Goal: Task Accomplishment & Management: Use online tool/utility

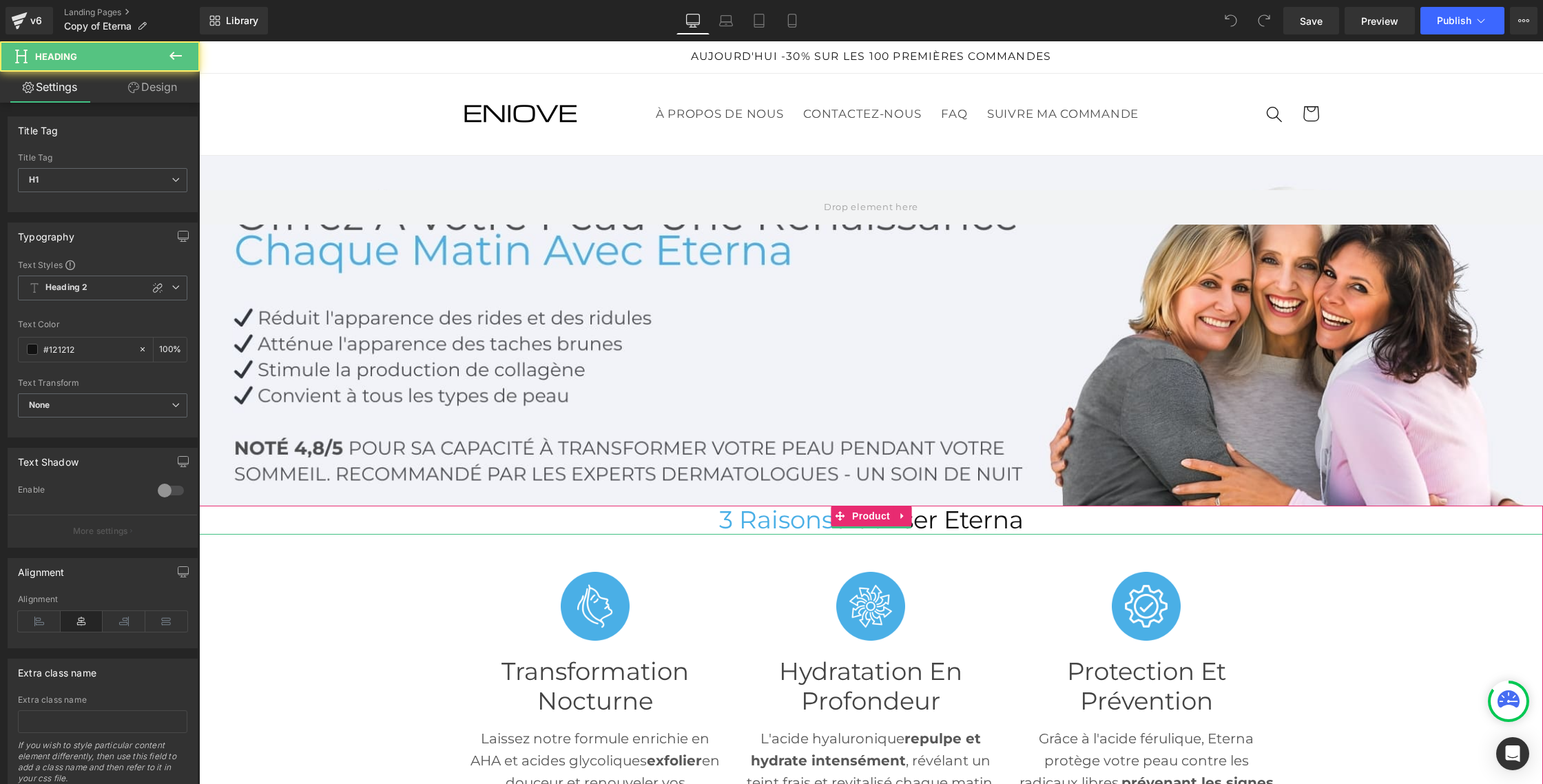
click at [771, 526] on span "3 Raisons" at bounding box center [776, 520] width 114 height 29
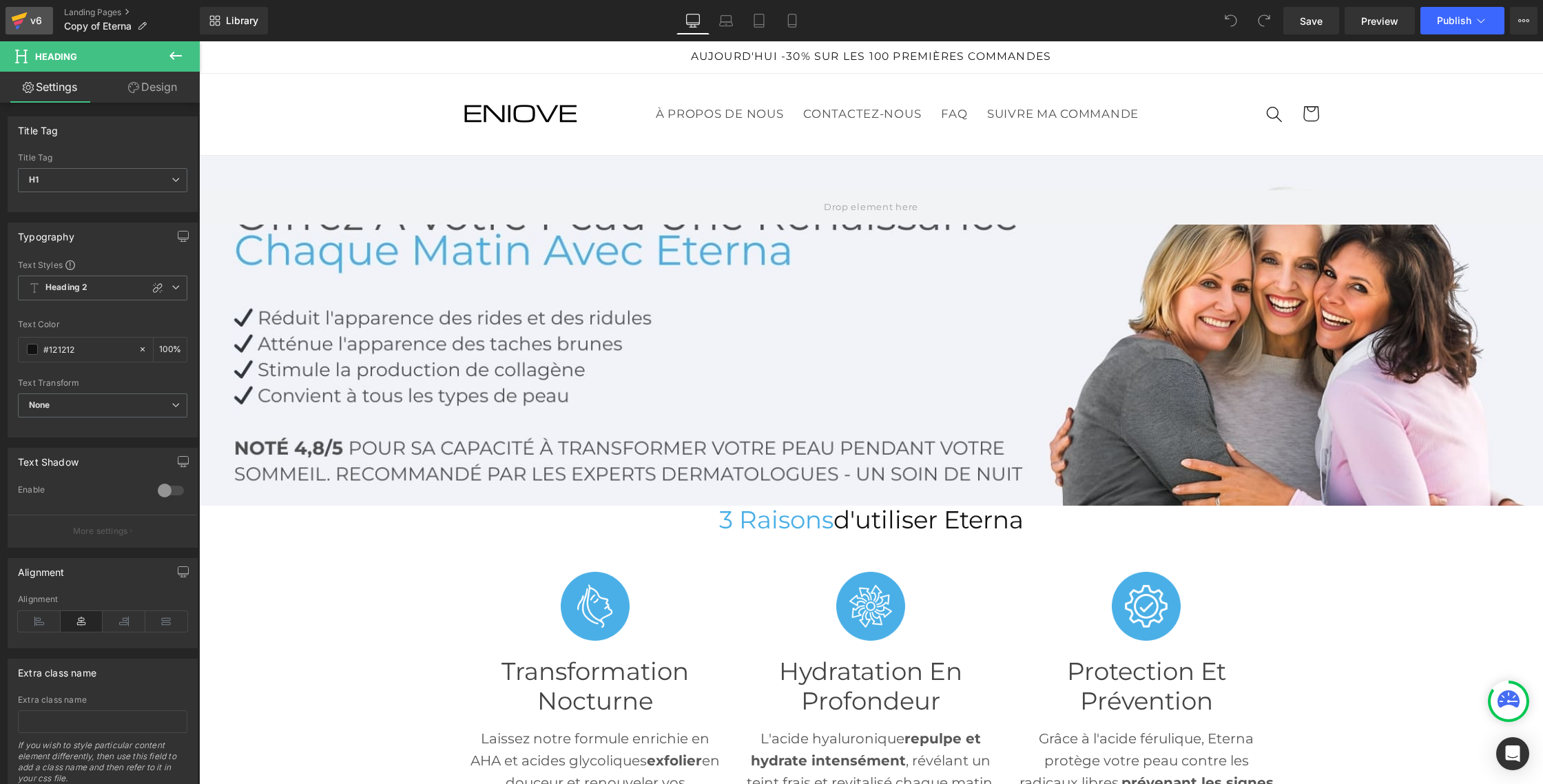
click at [31, 9] on link "v6" at bounding box center [28, 21] width 47 height 27
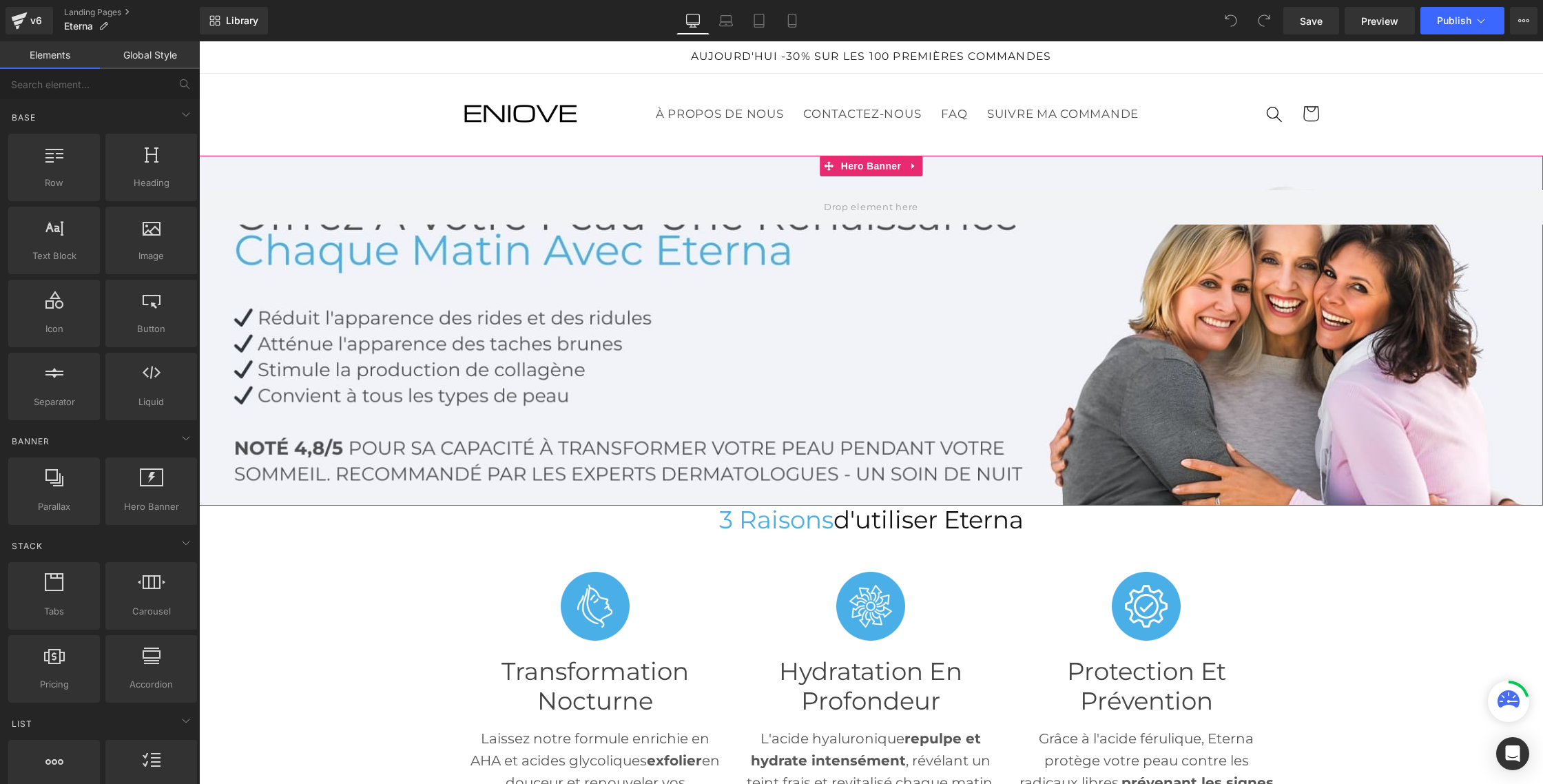
click at [454, 349] on div at bounding box center [871, 330] width 1345 height 349
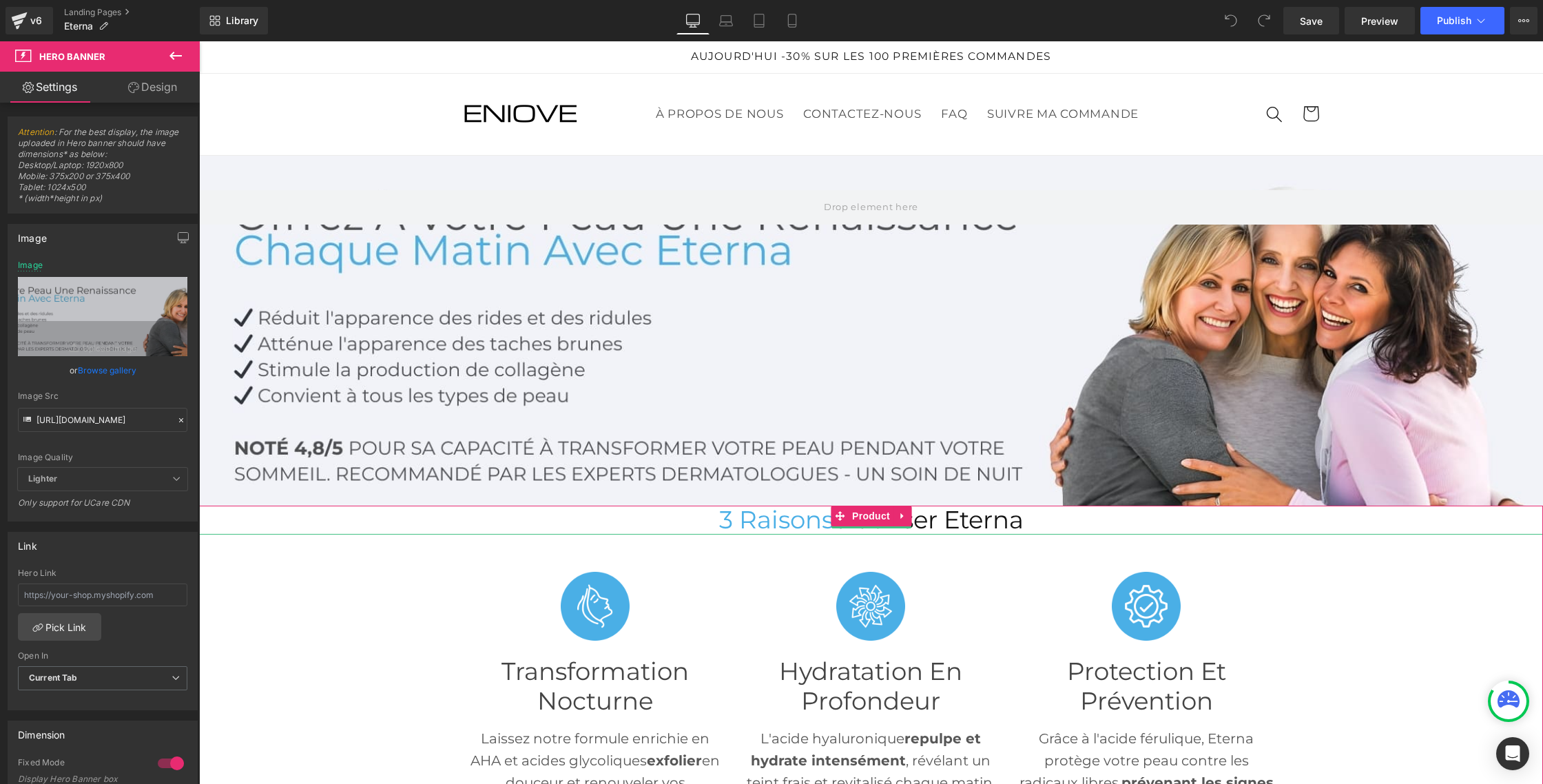
click at [785, 520] on span "3 Raisons" at bounding box center [776, 520] width 114 height 29
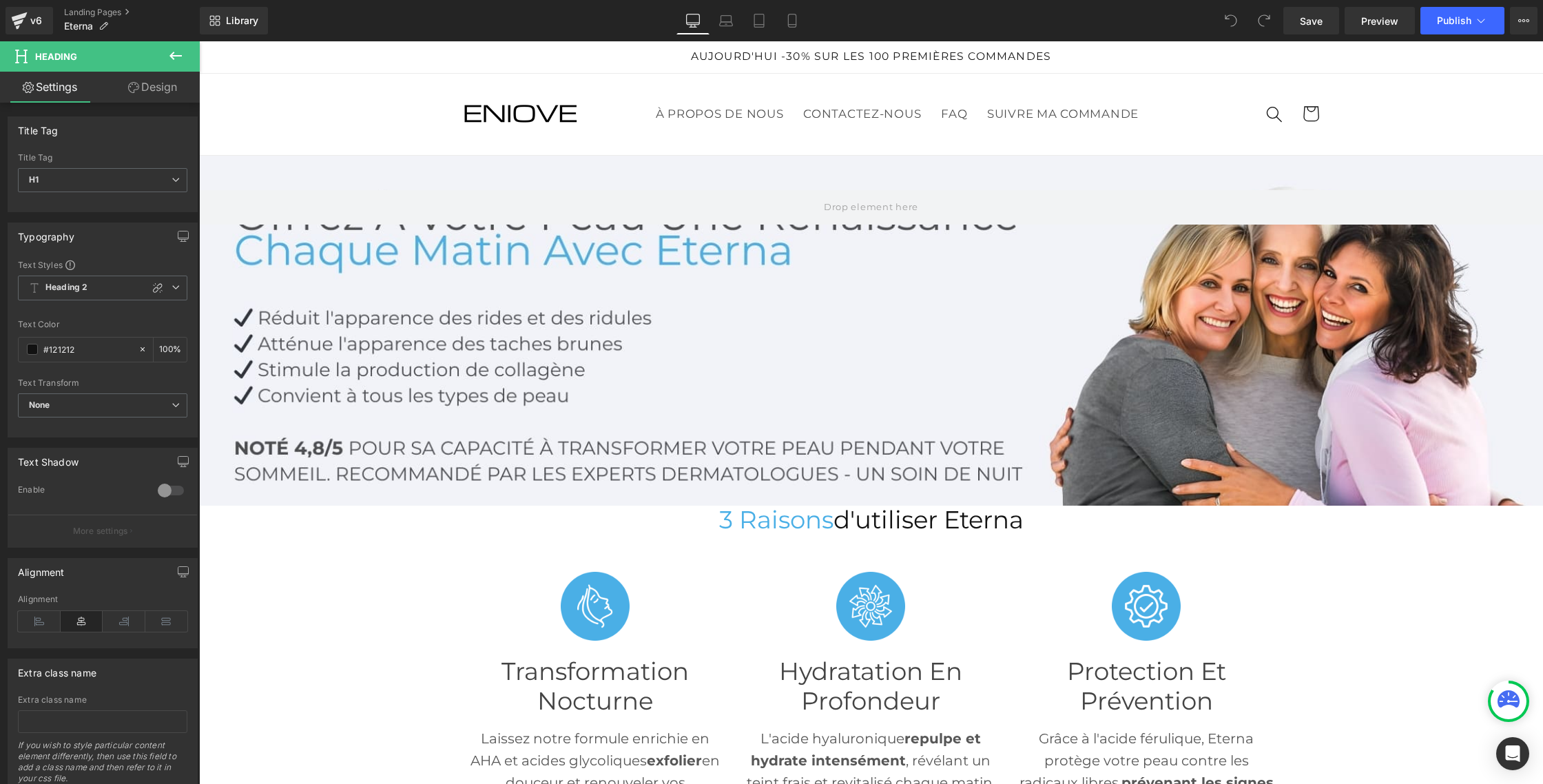
click at [162, 92] on link "Design" at bounding box center [152, 87] width 100 height 31
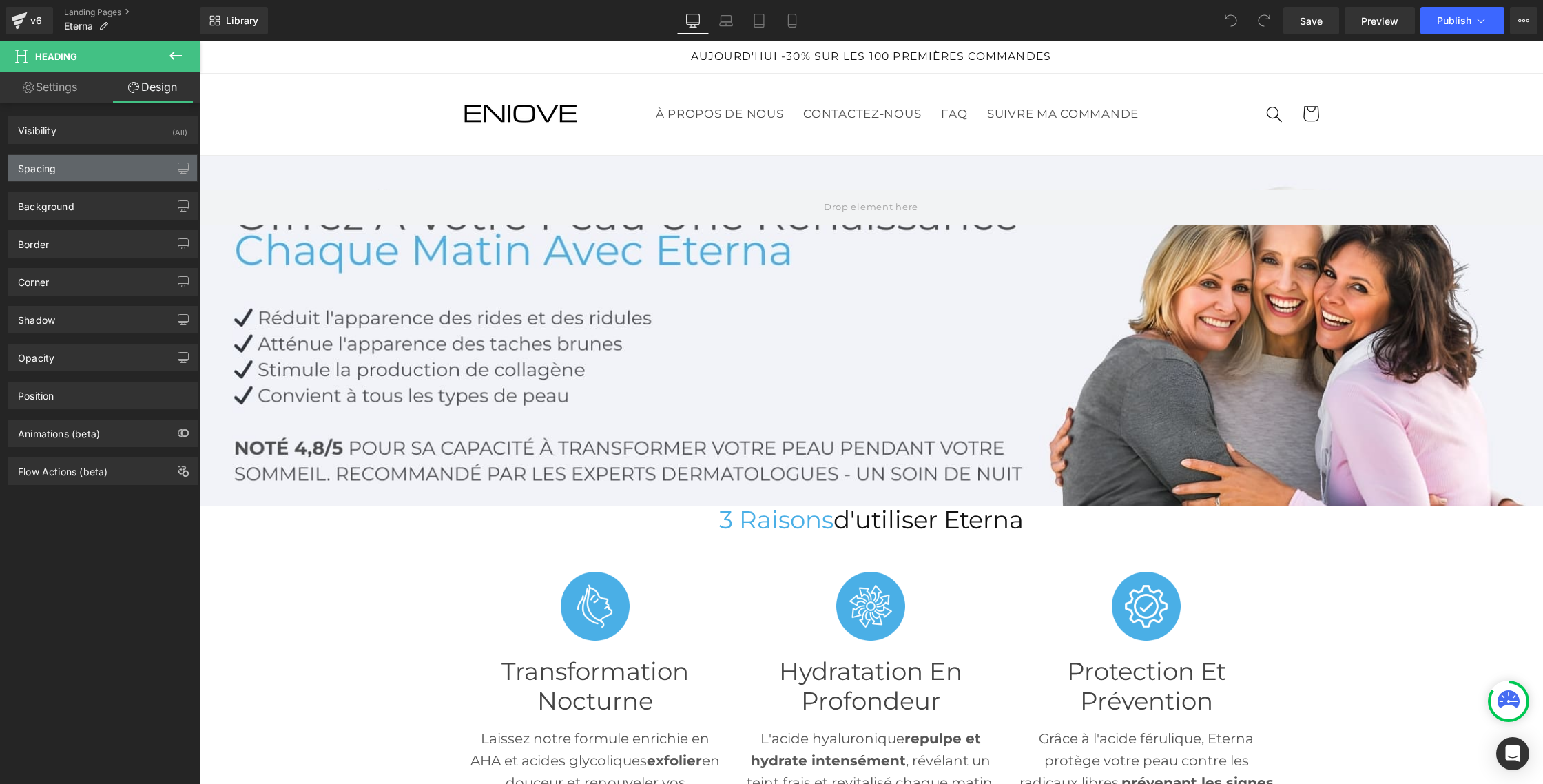
click at [82, 159] on div "Spacing" at bounding box center [103, 167] width 189 height 26
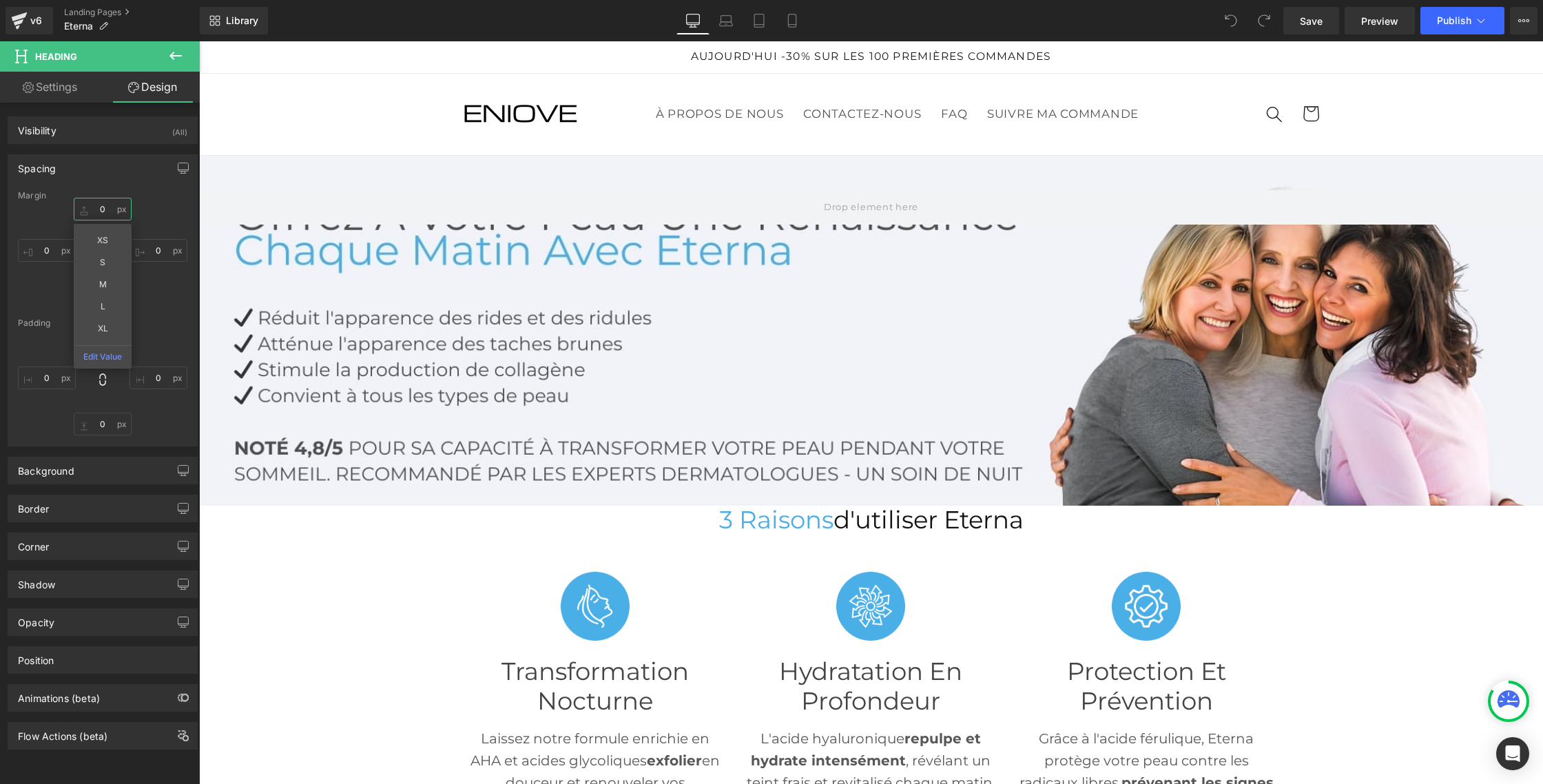
click at [99, 205] on input "0" at bounding box center [102, 209] width 58 height 22
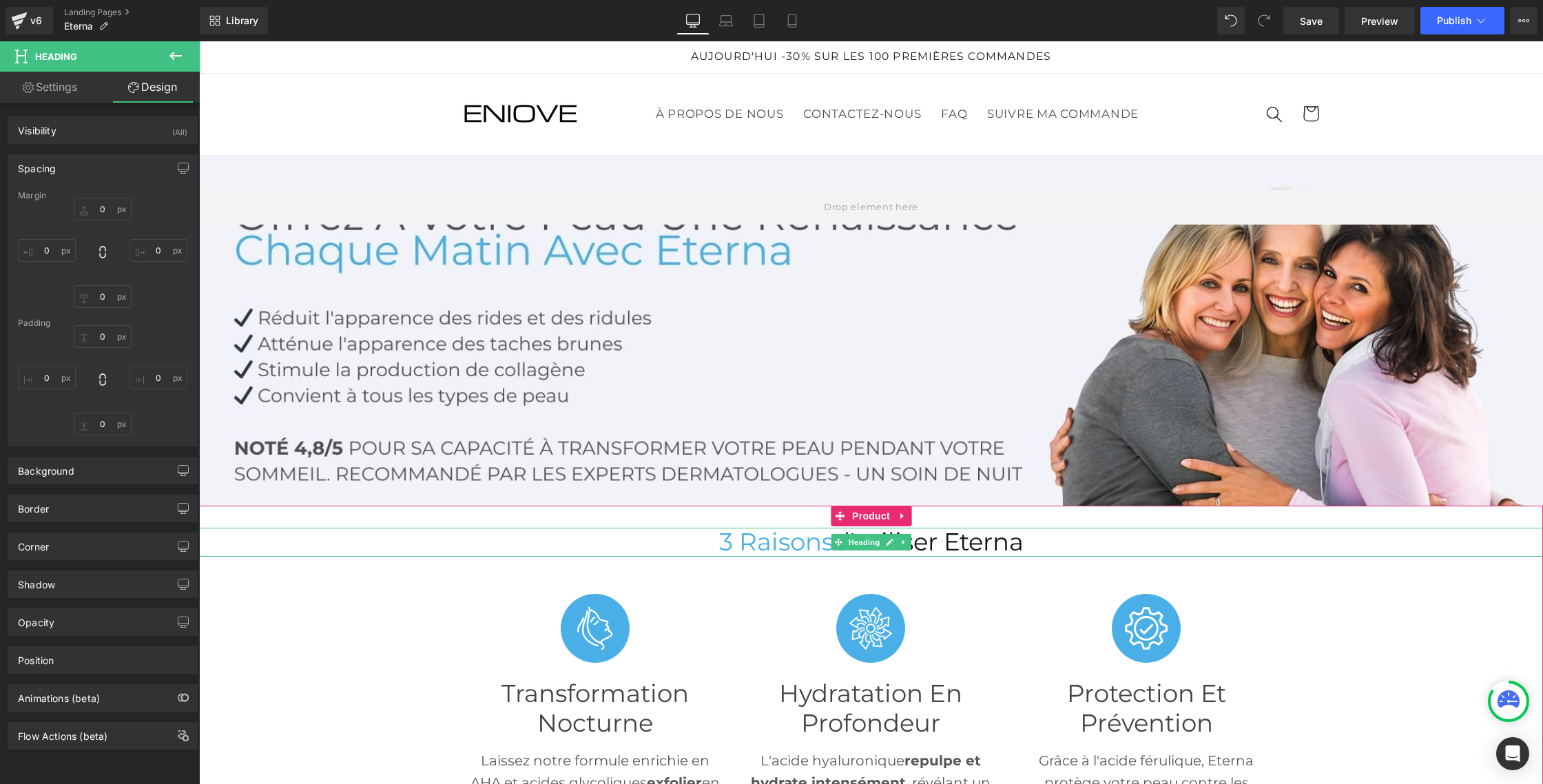
click at [788, 547] on span "3 Raisons" at bounding box center [776, 541] width 114 height 29
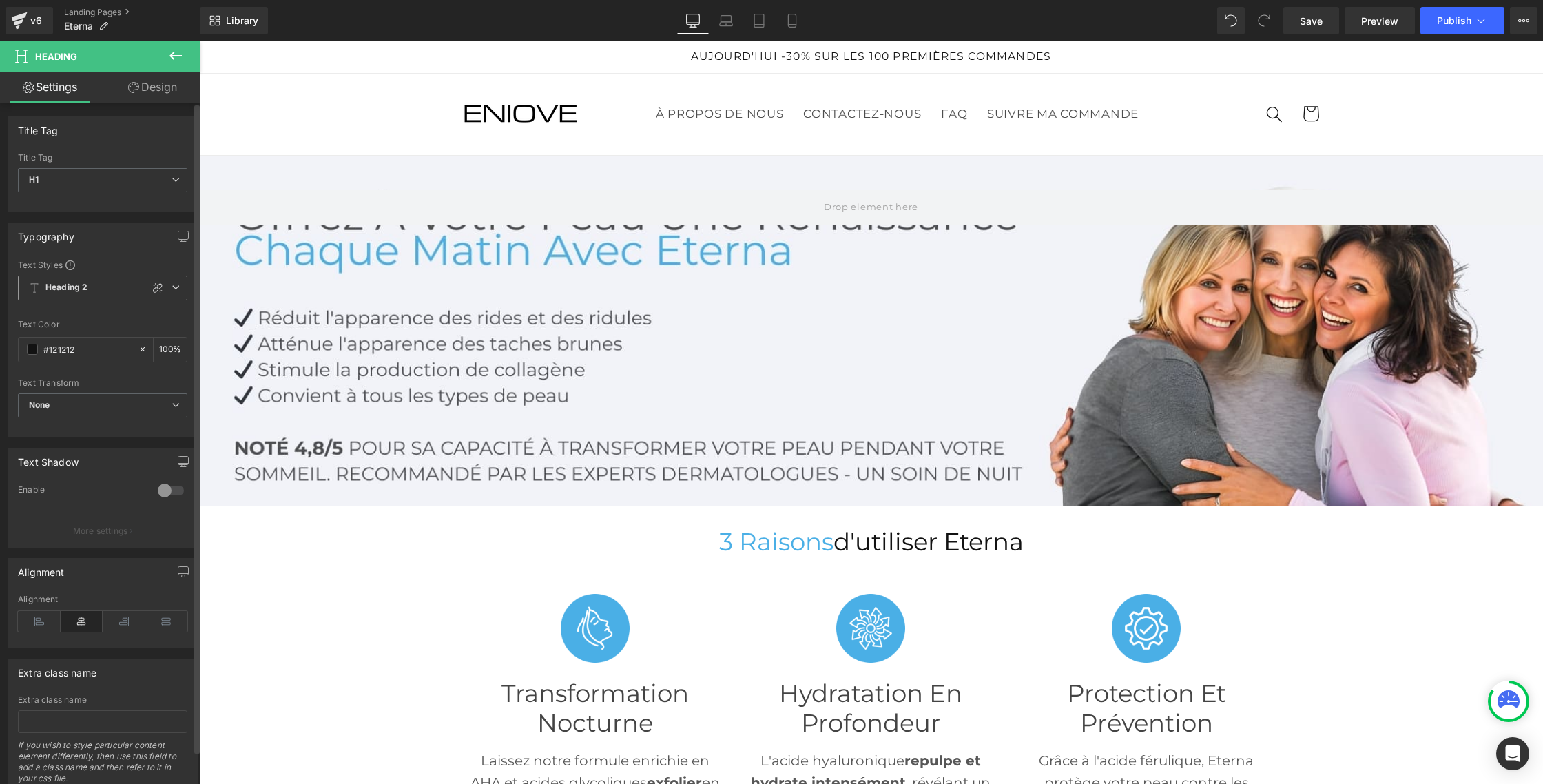
click at [165, 286] on span "Heading 2" at bounding box center [102, 288] width 169 height 25
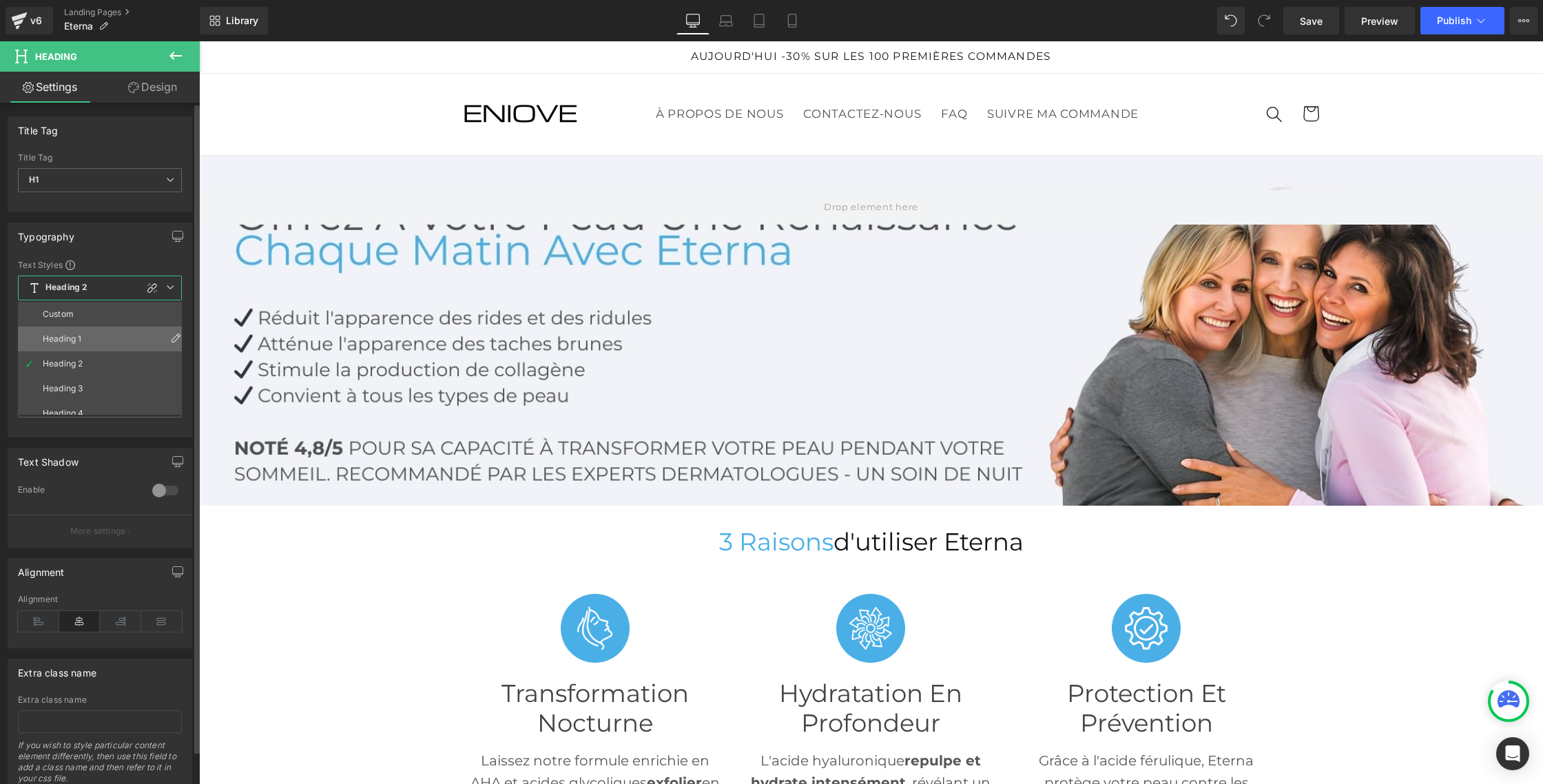
click at [80, 335] on div "Heading 1" at bounding box center [62, 338] width 39 height 9
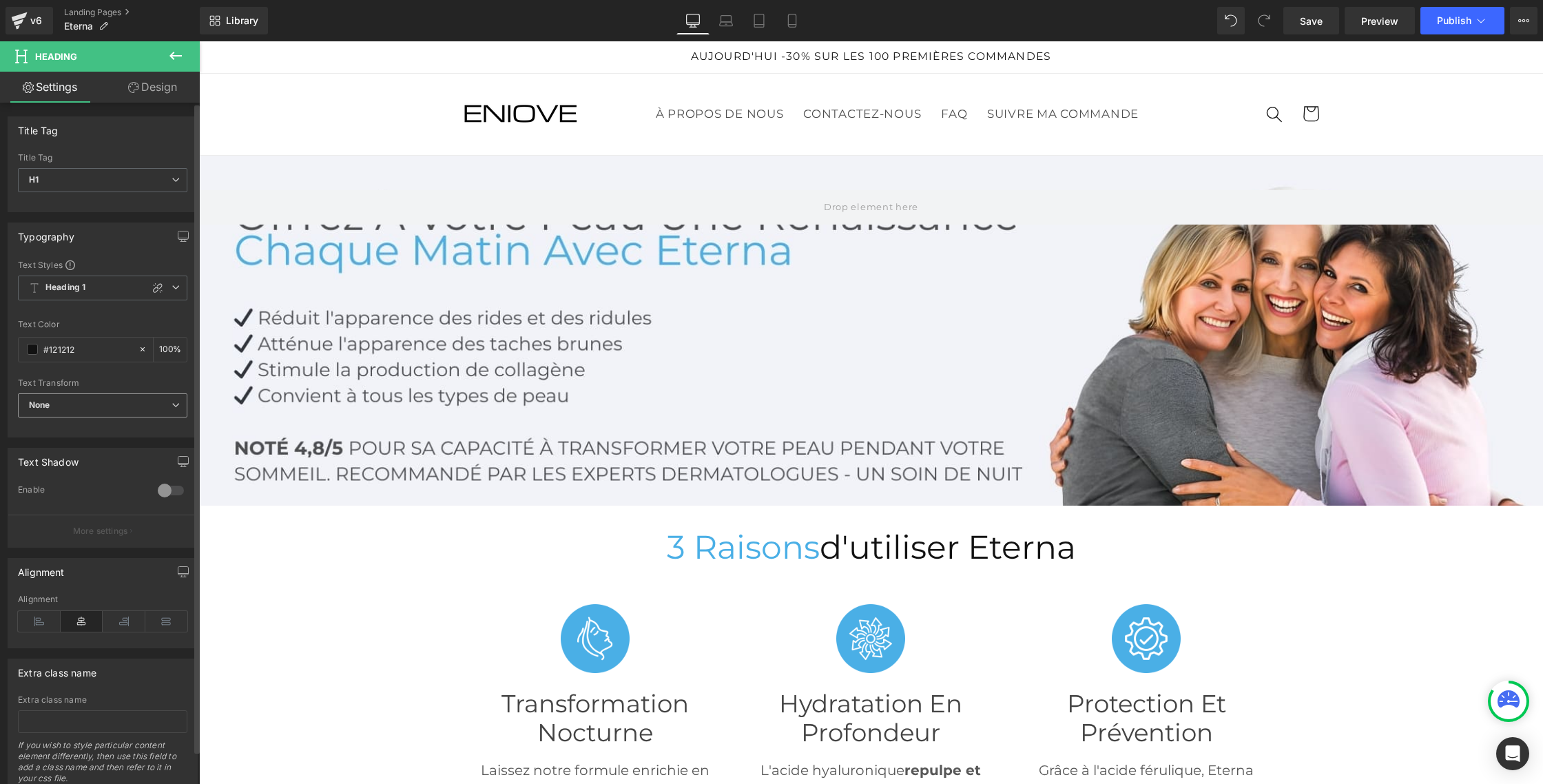
click at [102, 413] on span "None" at bounding box center [102, 405] width 169 height 24
click at [73, 490] on div "Capitalize" at bounding box center [58, 491] width 40 height 9
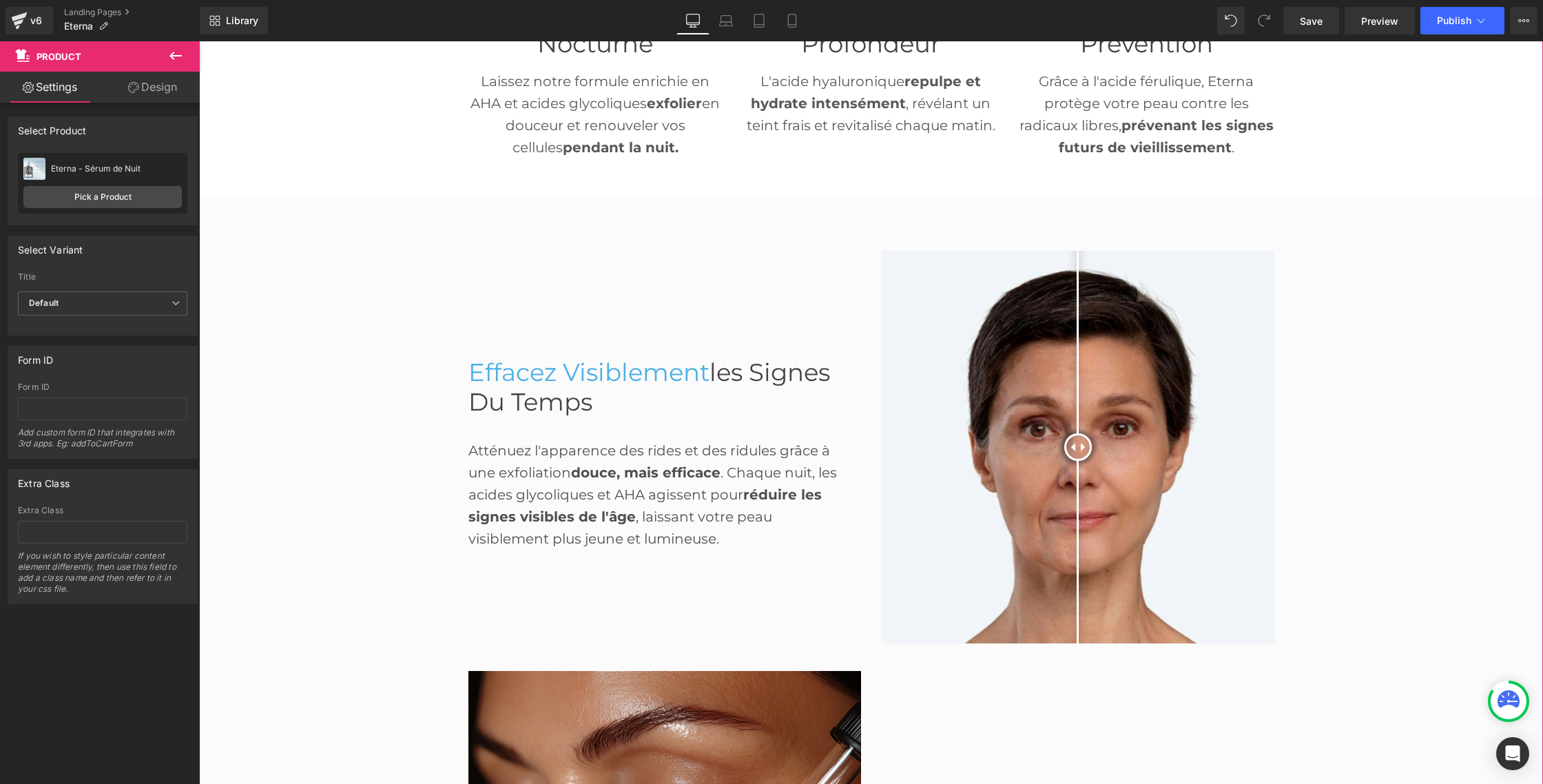
scroll to position [687, 0]
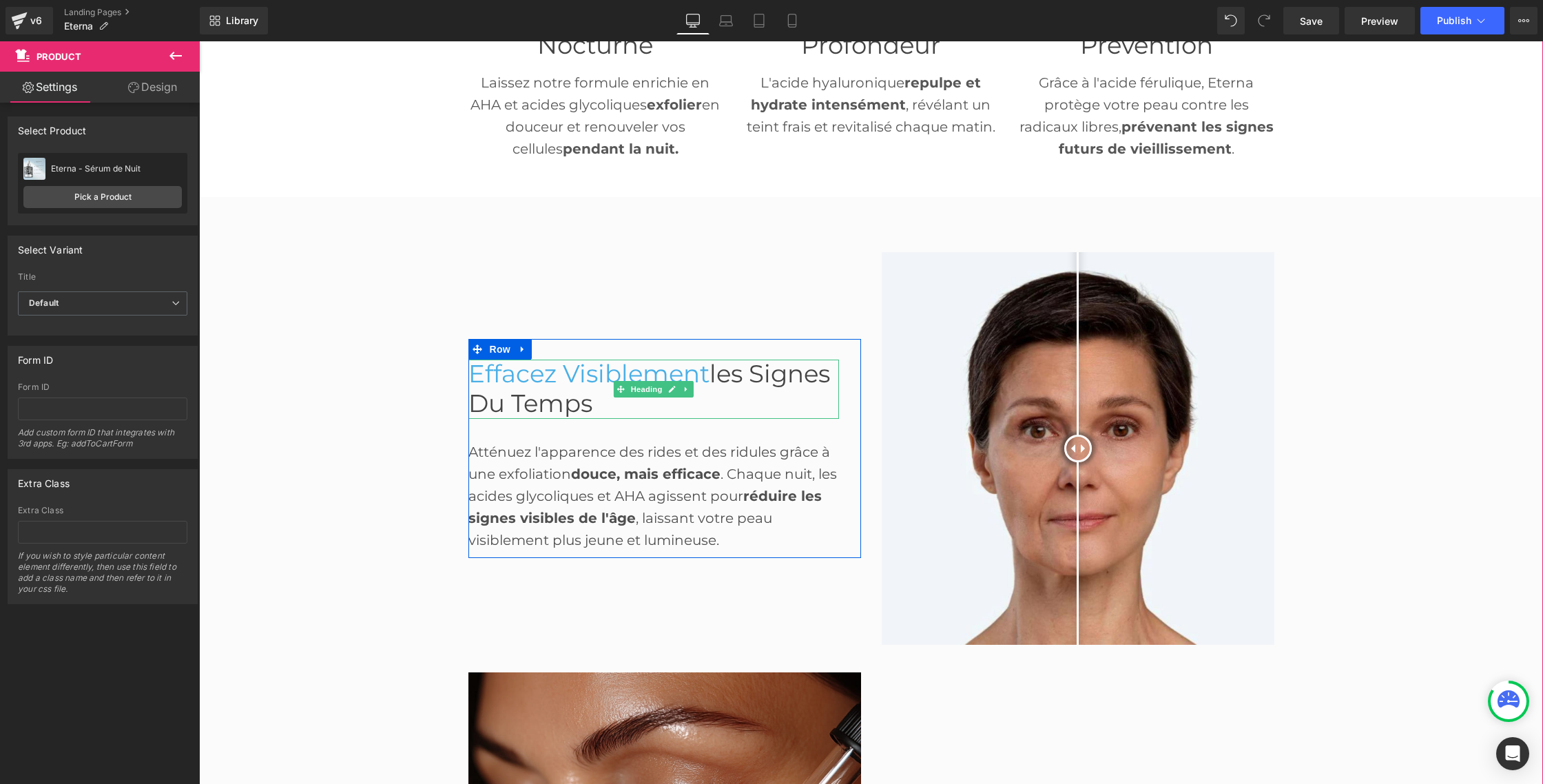
click at [523, 413] on span "les Signes du Temps" at bounding box center [649, 388] width 362 height 59
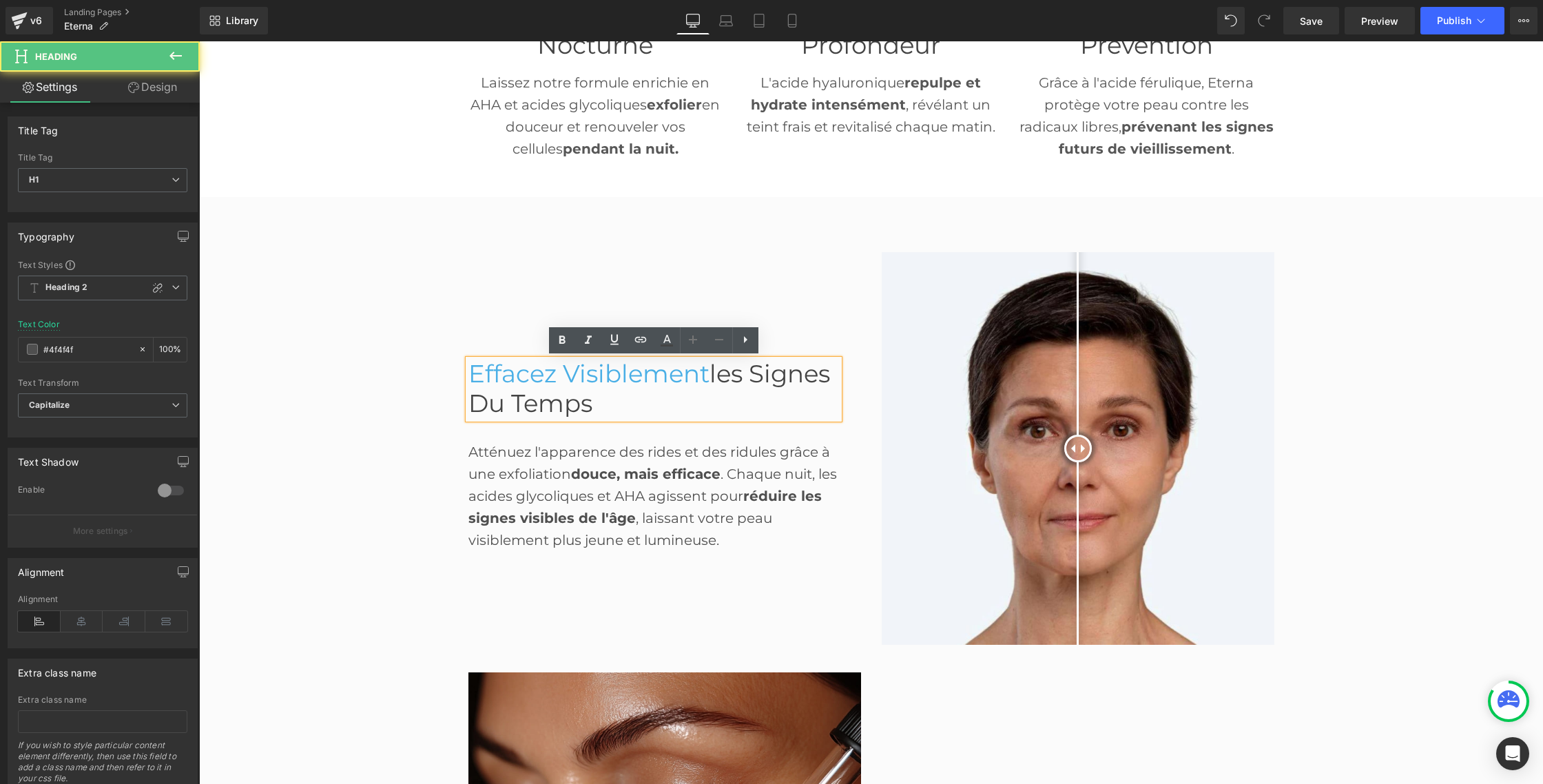
scroll to position [688, 0]
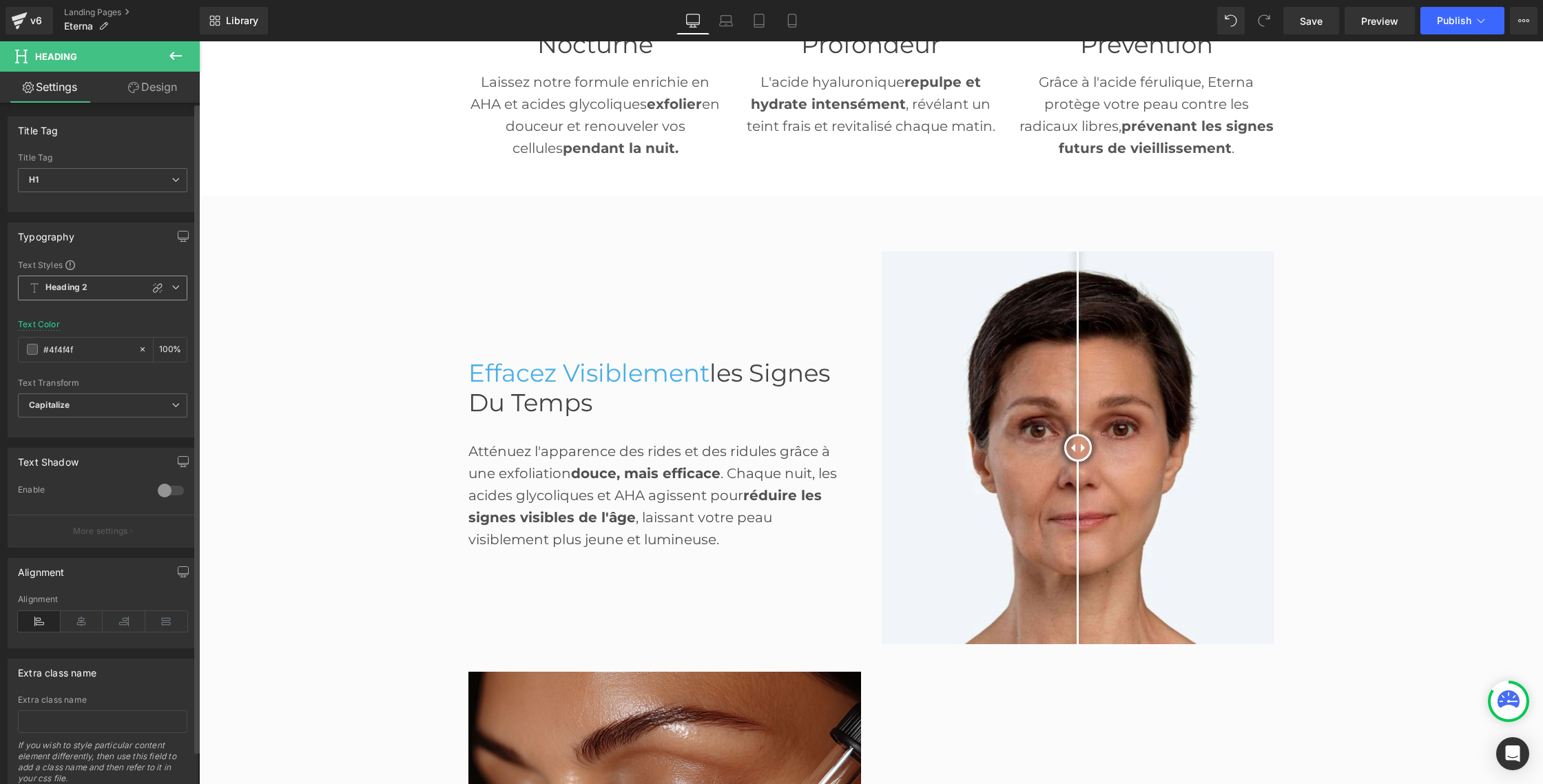
click at [175, 289] on span "Heading 2" at bounding box center [102, 288] width 169 height 25
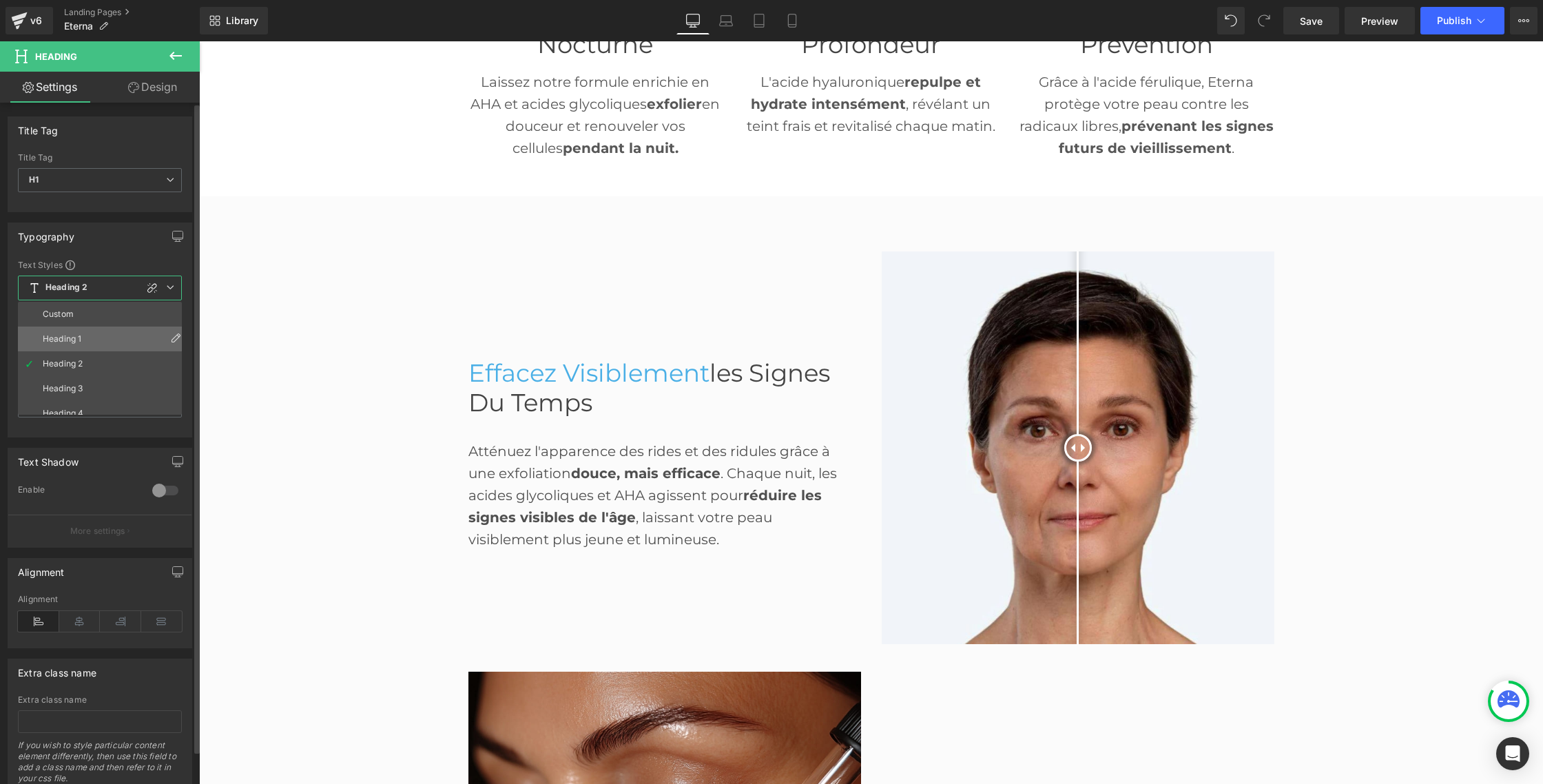
click at [87, 342] on li "Heading 1" at bounding box center [103, 338] width 170 height 25
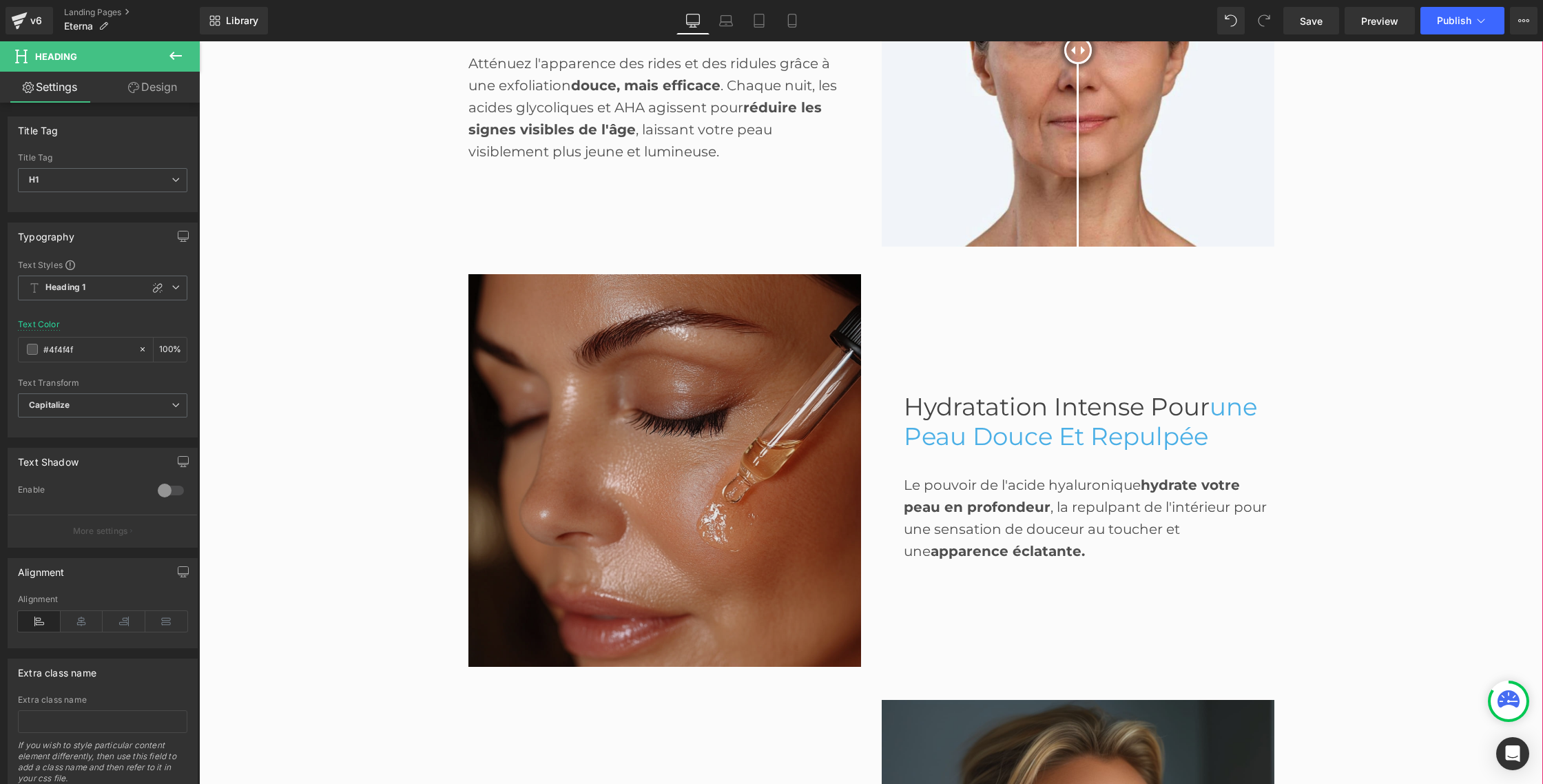
scroll to position [1100, 0]
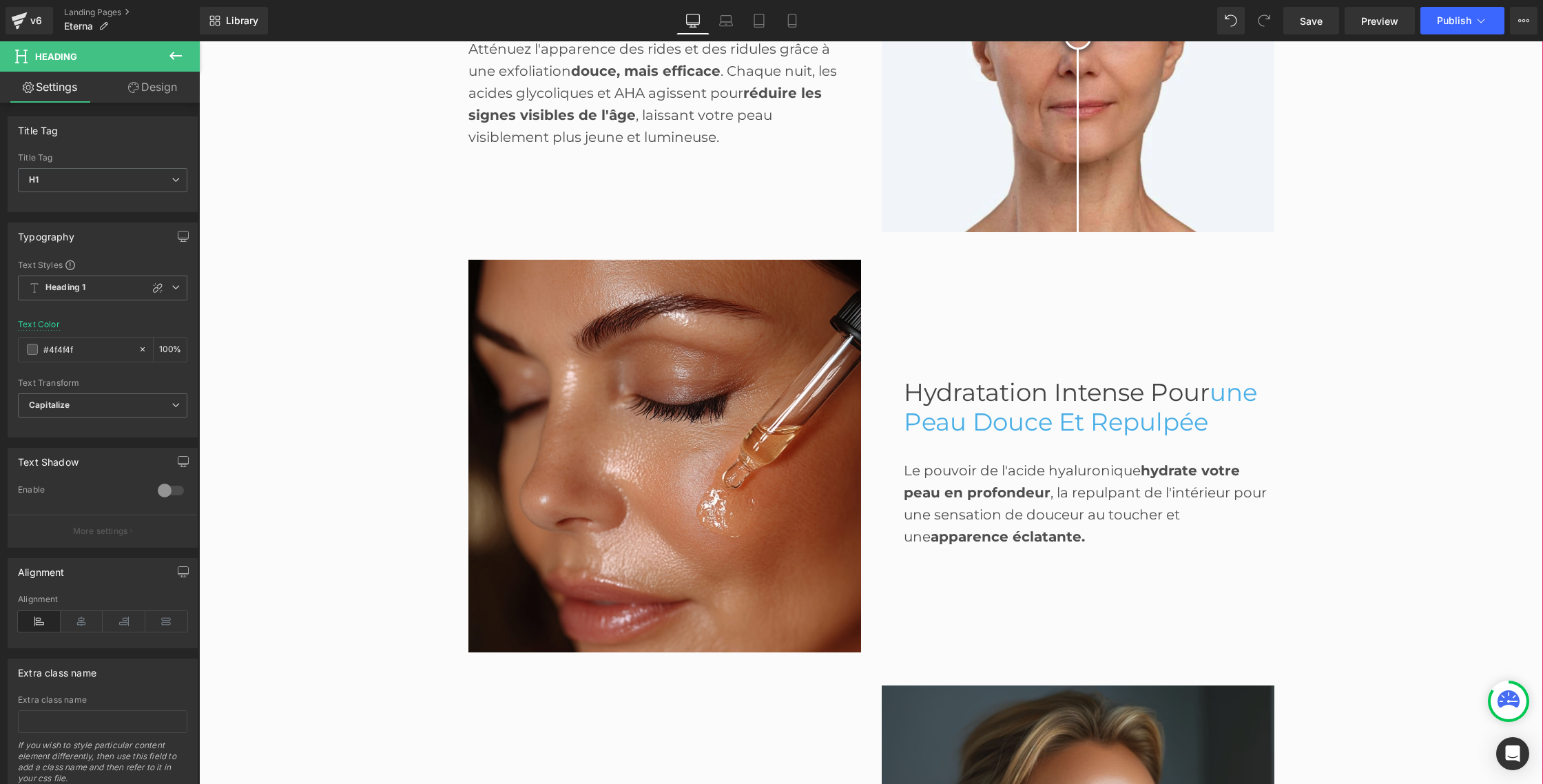
click at [1072, 397] on span "Hydratation Intense Pour" at bounding box center [1057, 392] width 306 height 29
drag, startPoint x: 173, startPoint y: 289, endPoint x: 141, endPoint y: 302, distance: 34.5
click at [173, 289] on icon at bounding box center [176, 288] width 9 height 9
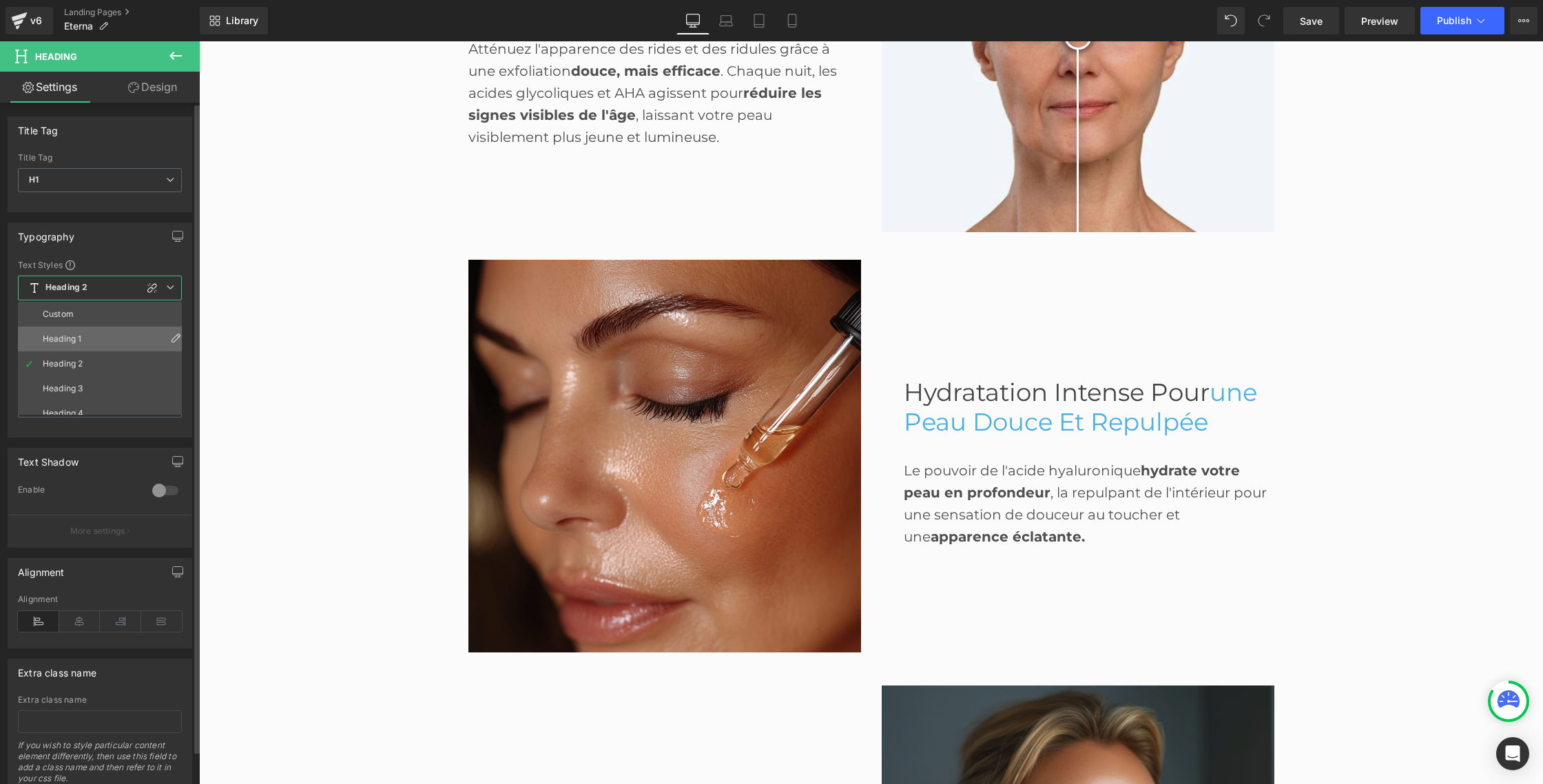
click at [76, 336] on div "Heading 1" at bounding box center [62, 338] width 39 height 9
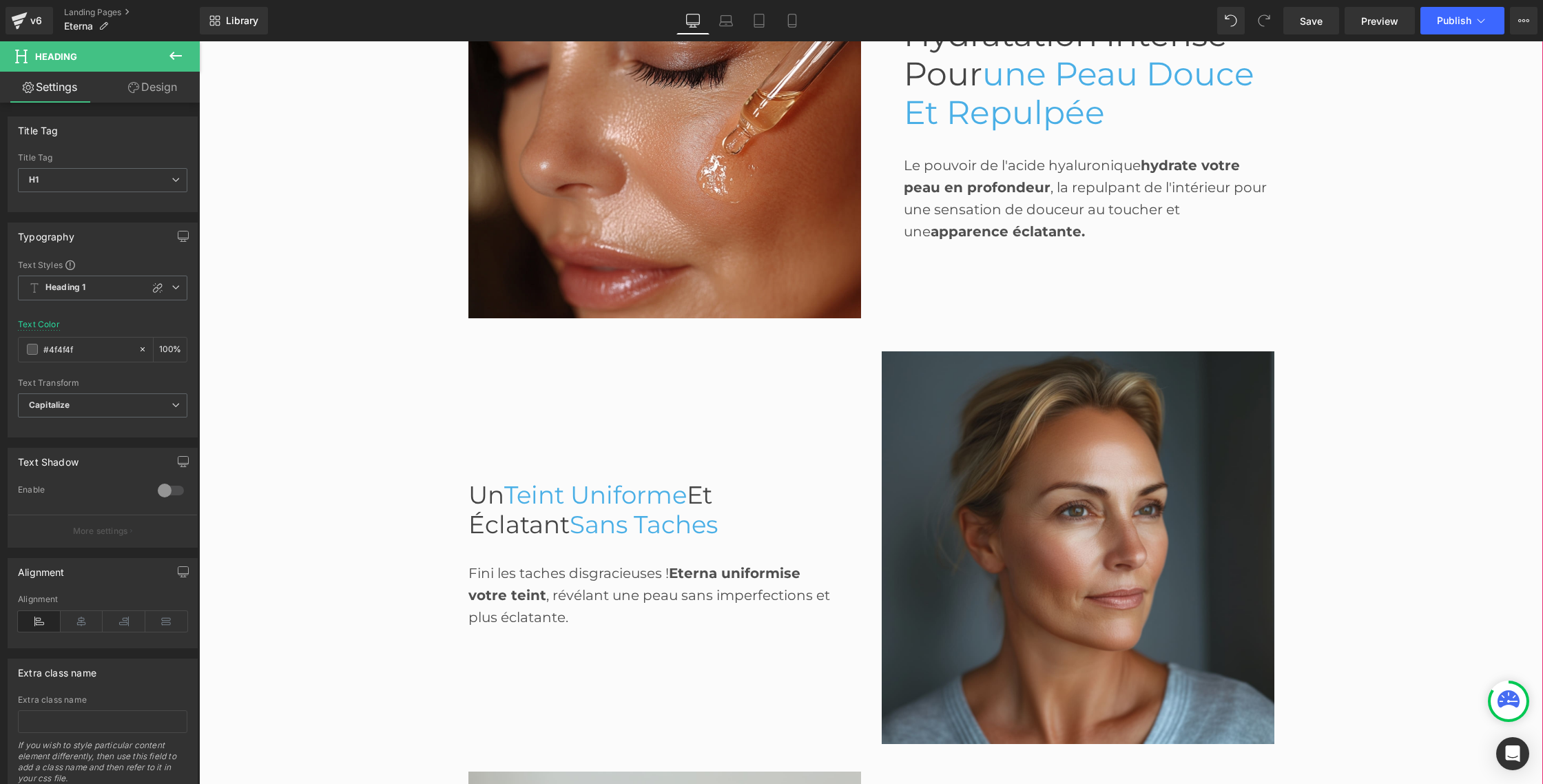
scroll to position [1441, 0]
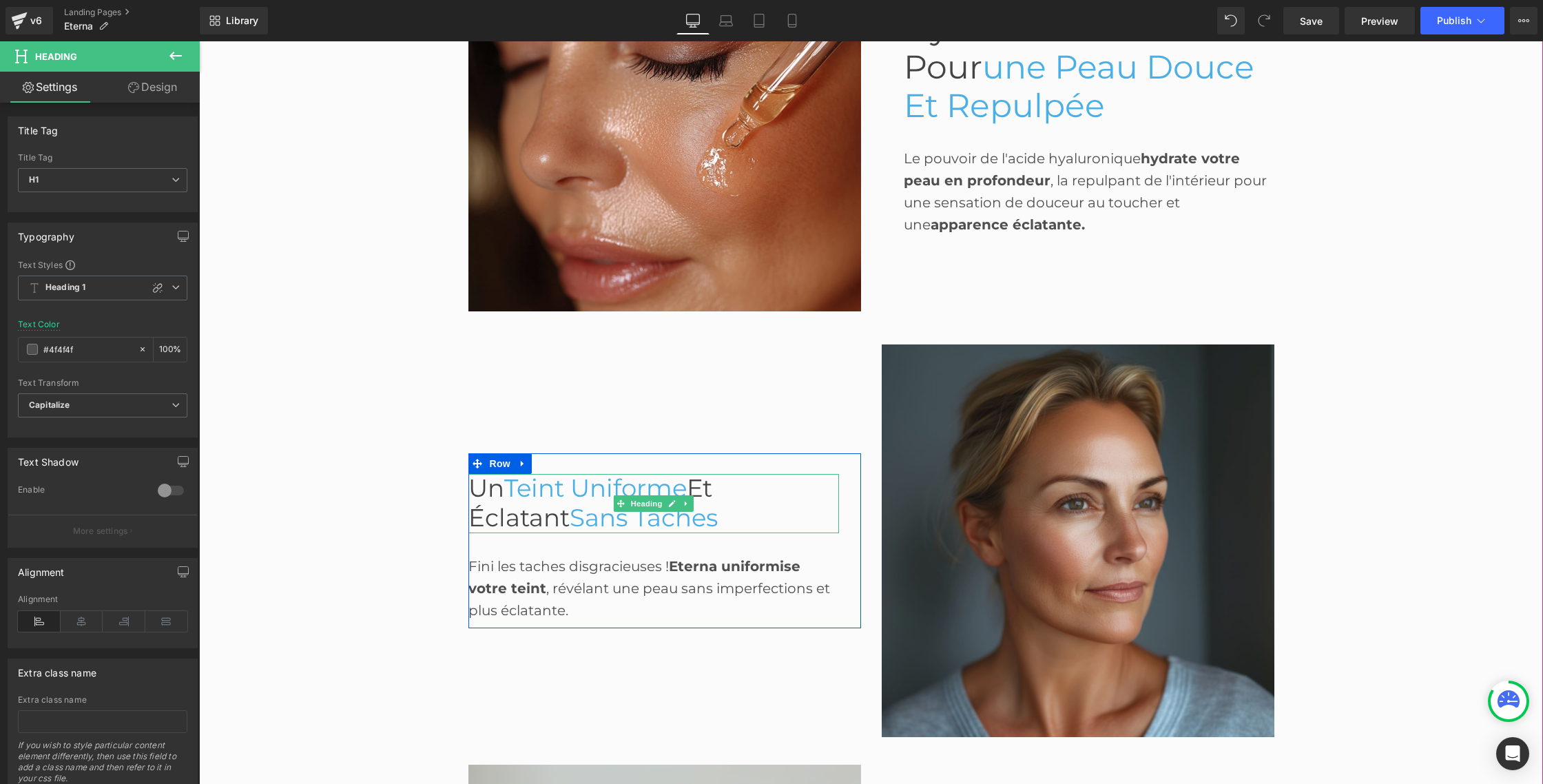
click at [543, 499] on span "Teint Uniforme" at bounding box center [595, 488] width 183 height 29
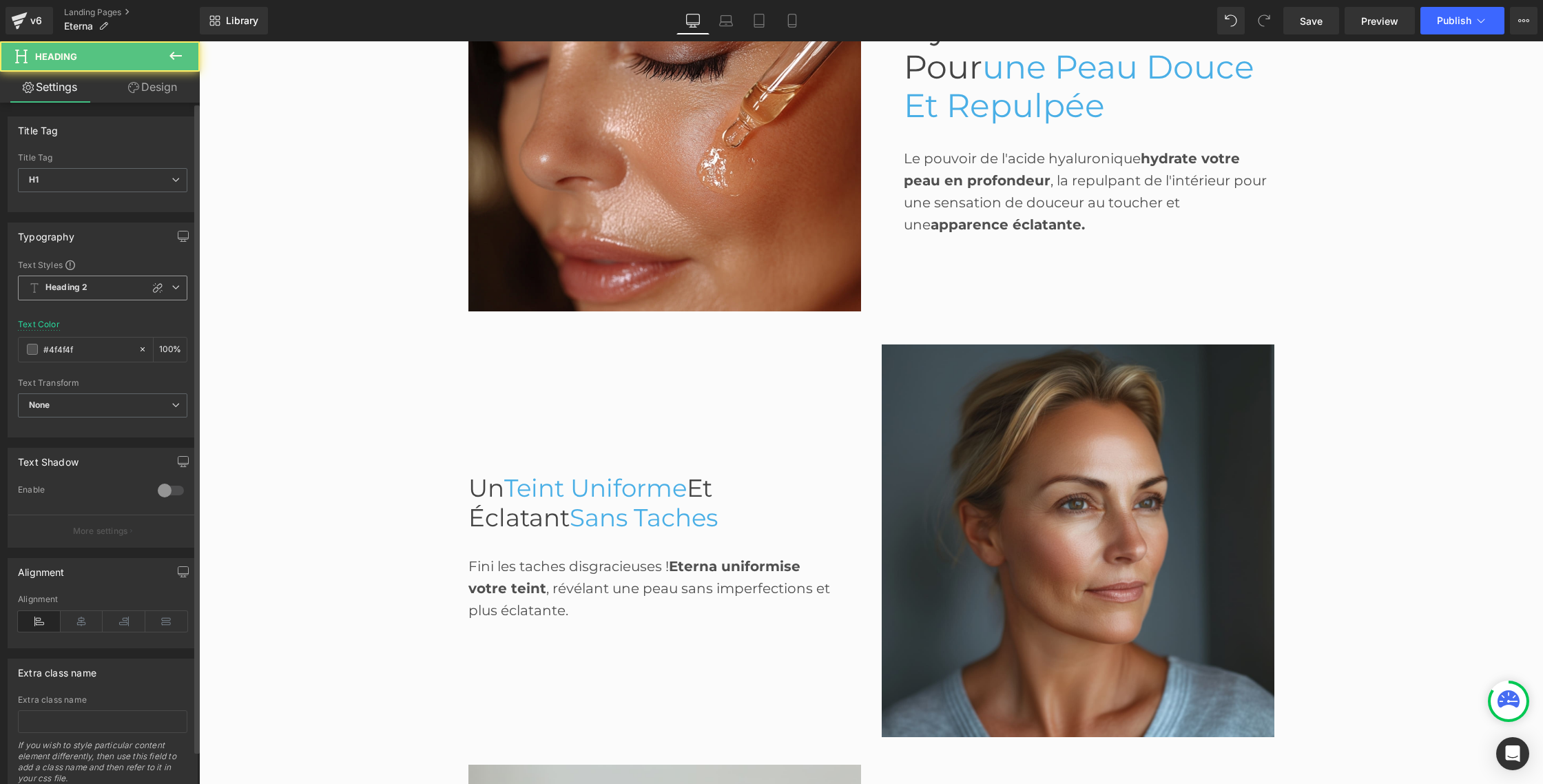
click at [77, 286] on b "Heading 2" at bounding box center [66, 288] width 42 height 12
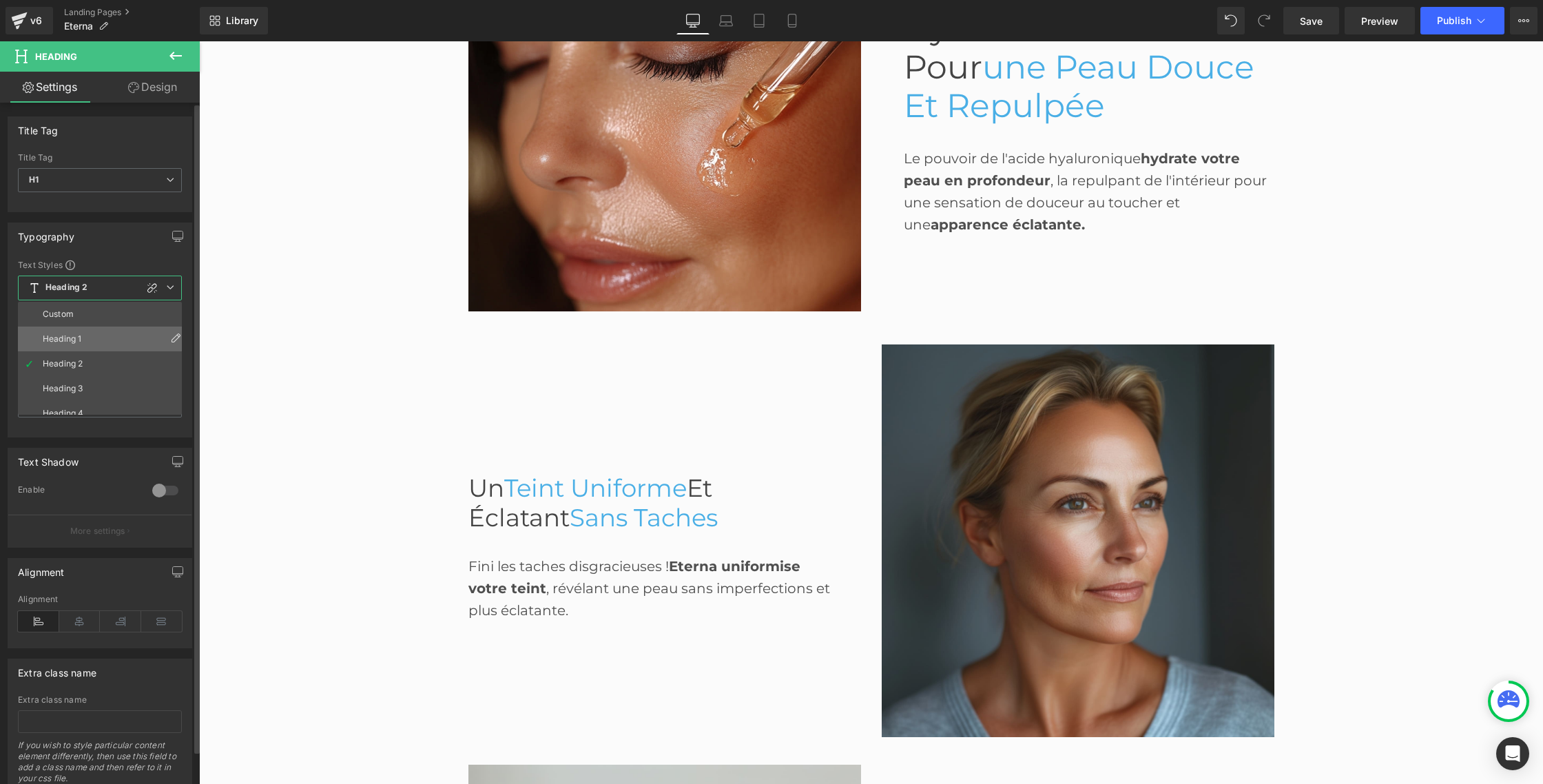
click at [73, 342] on div "Heading 1" at bounding box center [62, 338] width 39 height 9
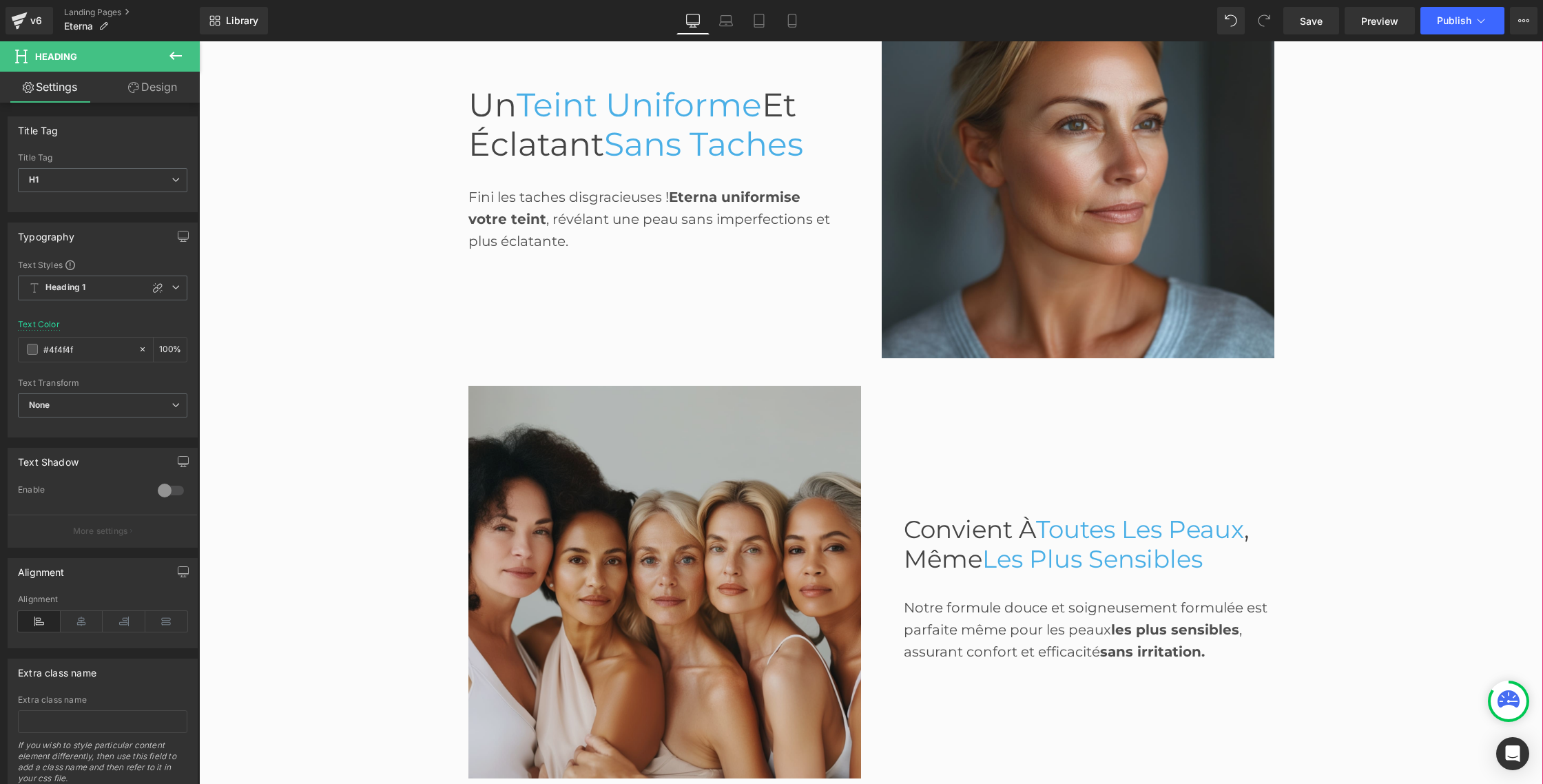
scroll to position [1825, 0]
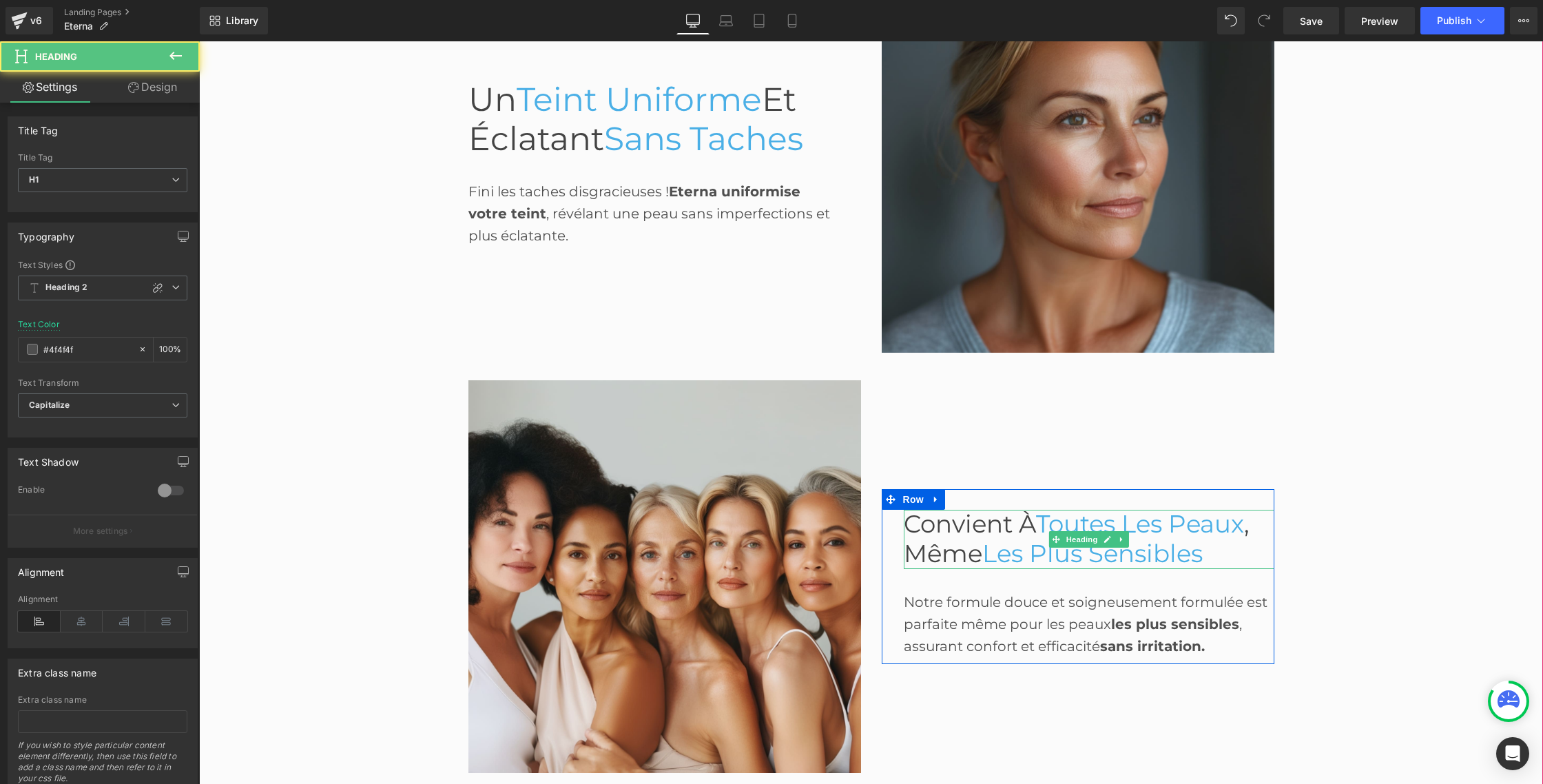
drag, startPoint x: 972, startPoint y: 532, endPoint x: 915, endPoint y: 513, distance: 60.1
click at [972, 532] on span "Convient à" at bounding box center [970, 524] width 132 height 29
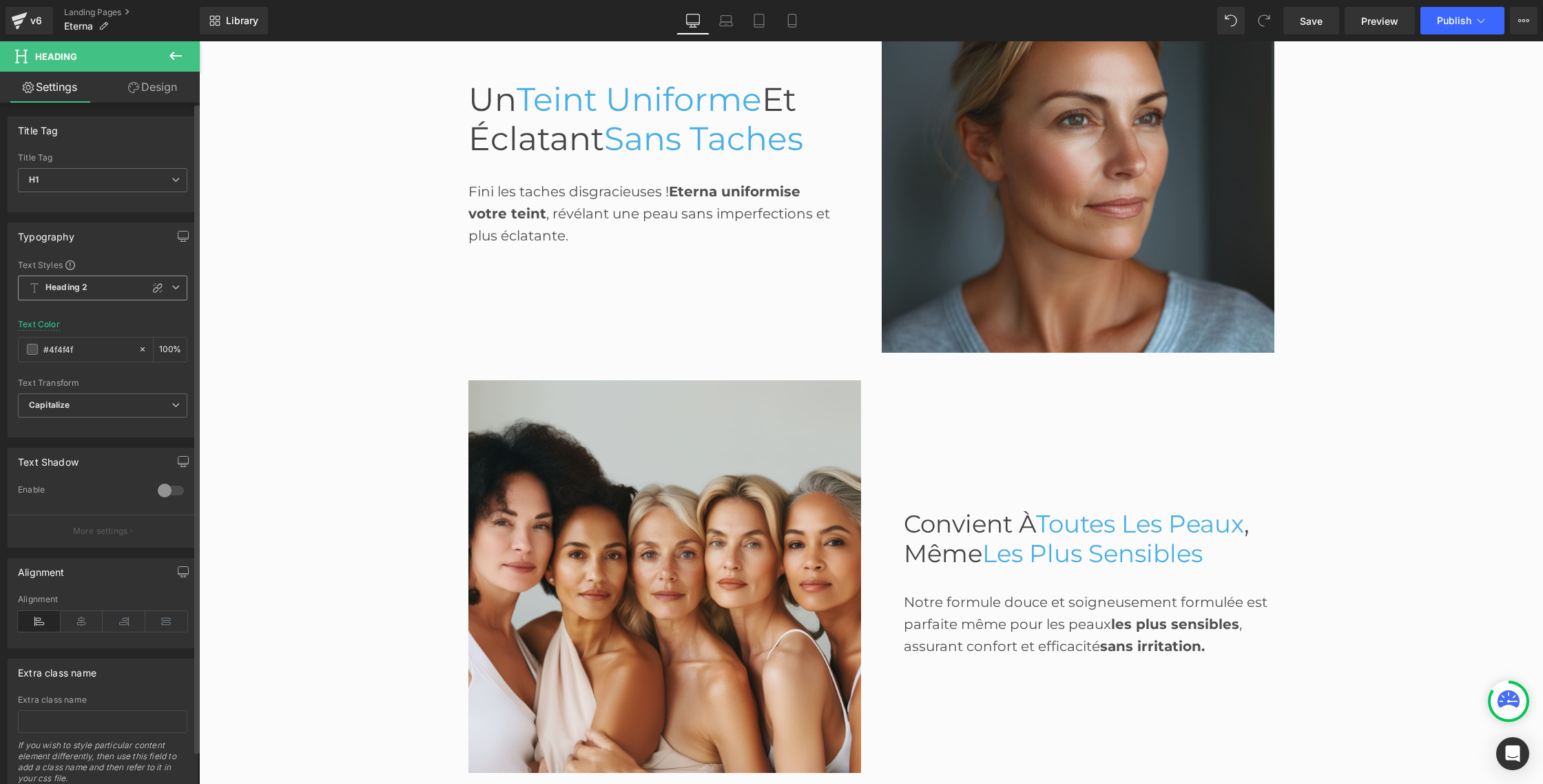
click at [84, 281] on span "Heading 2" at bounding box center [102, 288] width 169 height 25
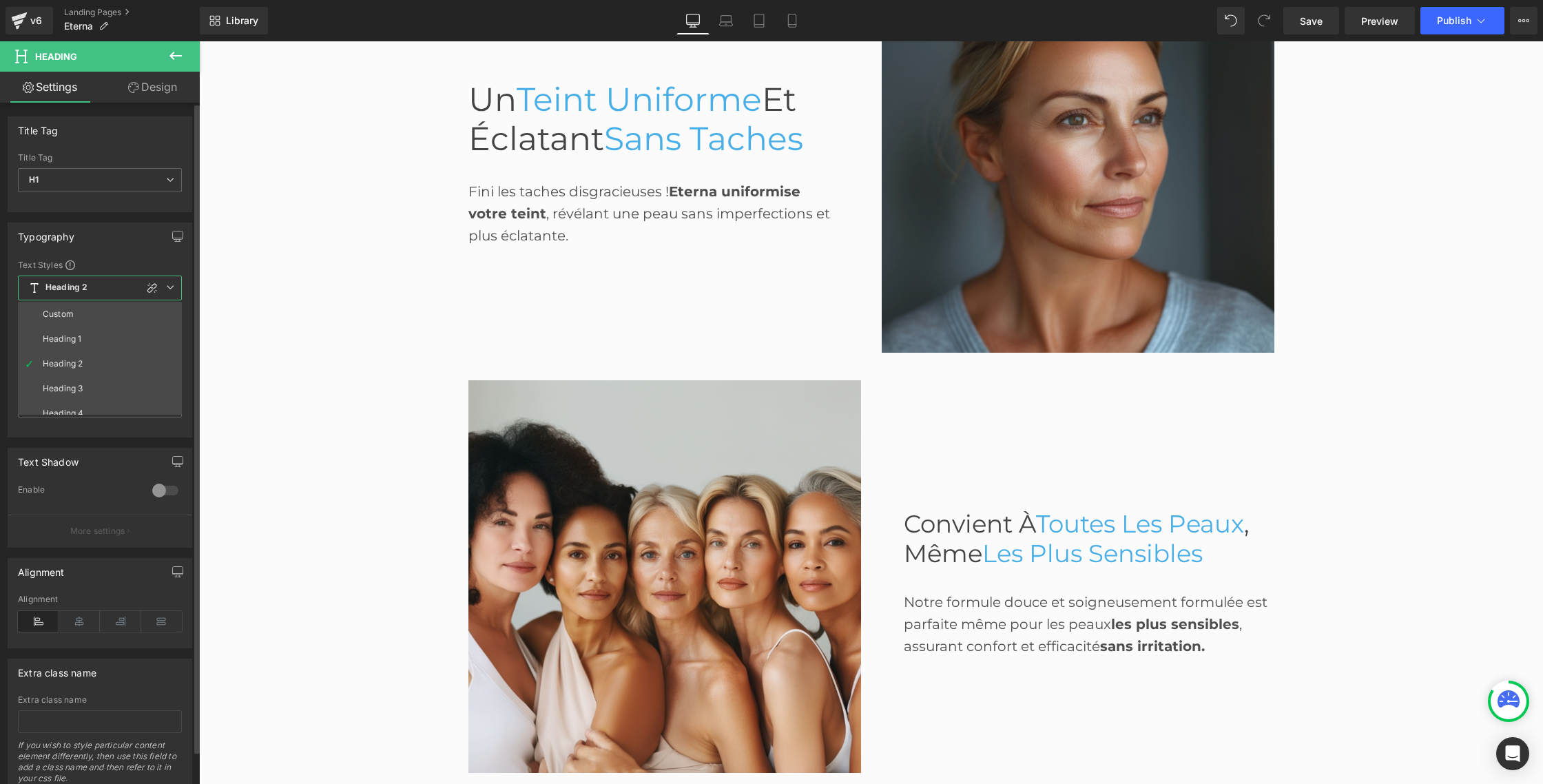
drag, startPoint x: 61, startPoint y: 337, endPoint x: 169, endPoint y: 343, distance: 108.2
click at [61, 337] on div "Heading 1" at bounding box center [62, 338] width 39 height 9
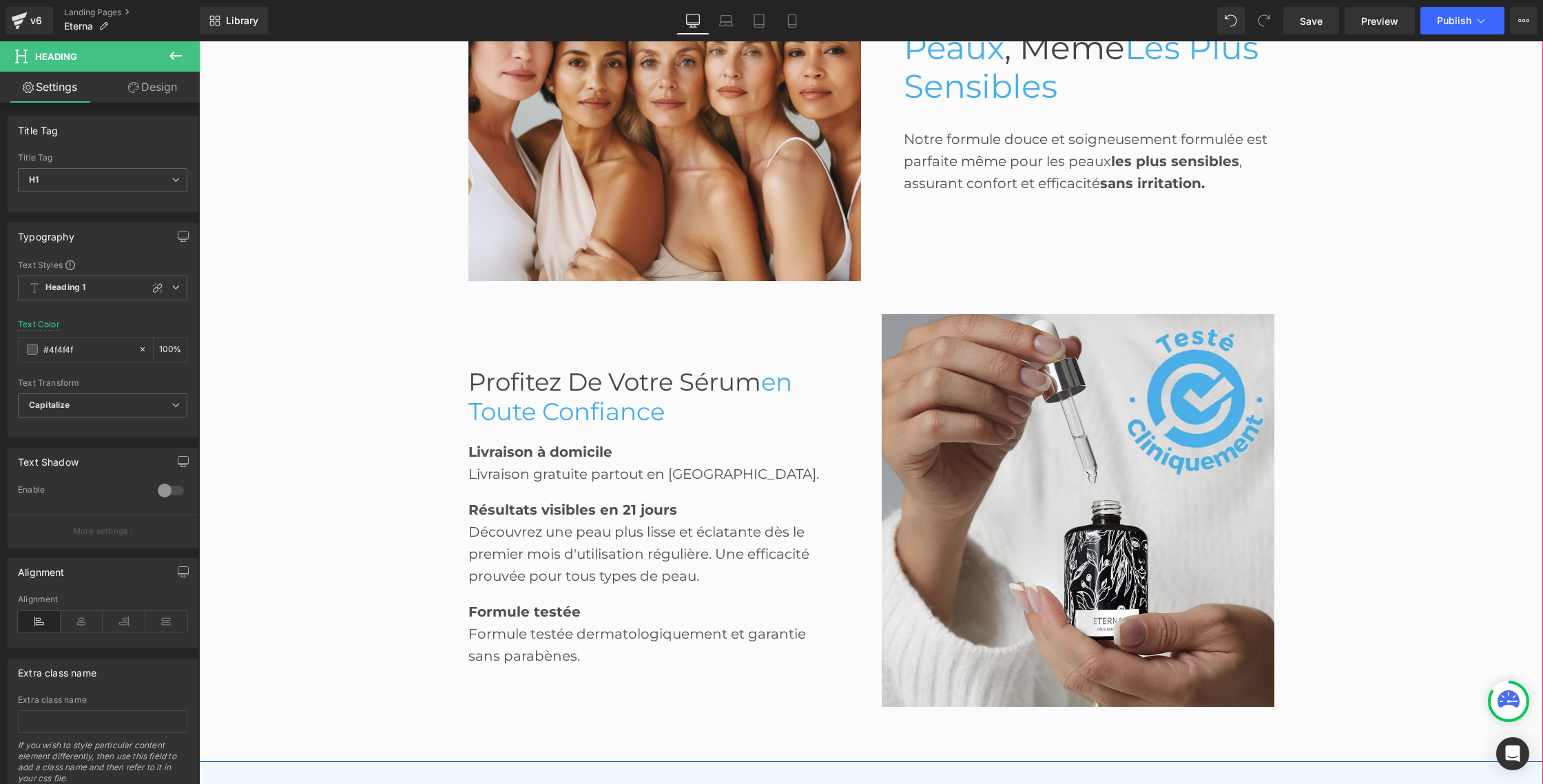
scroll to position [2373, 0]
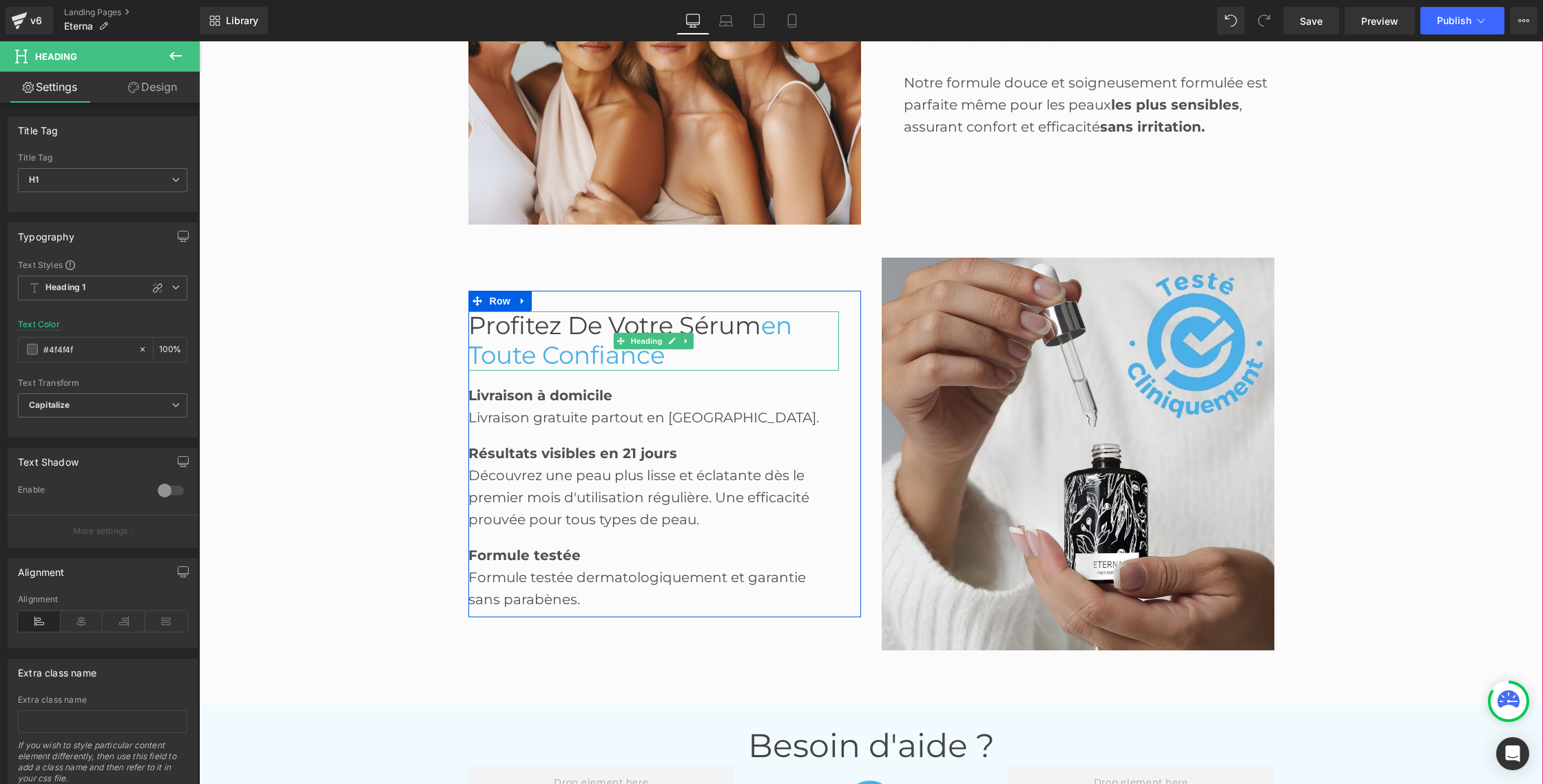
click at [513, 343] on span "en toute confiance" at bounding box center [630, 340] width 324 height 59
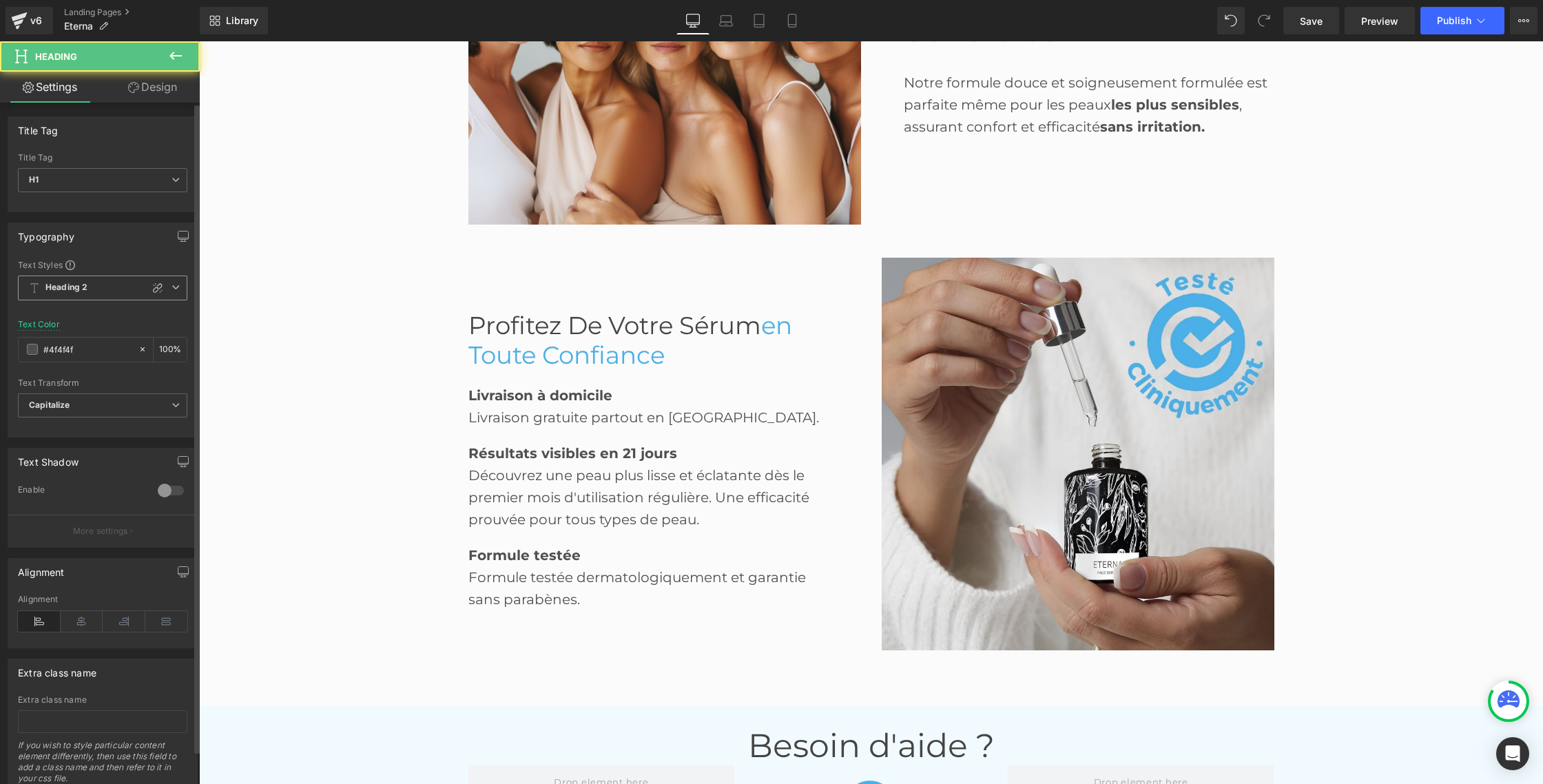
click at [74, 283] on b "Heading 2" at bounding box center [66, 288] width 42 height 12
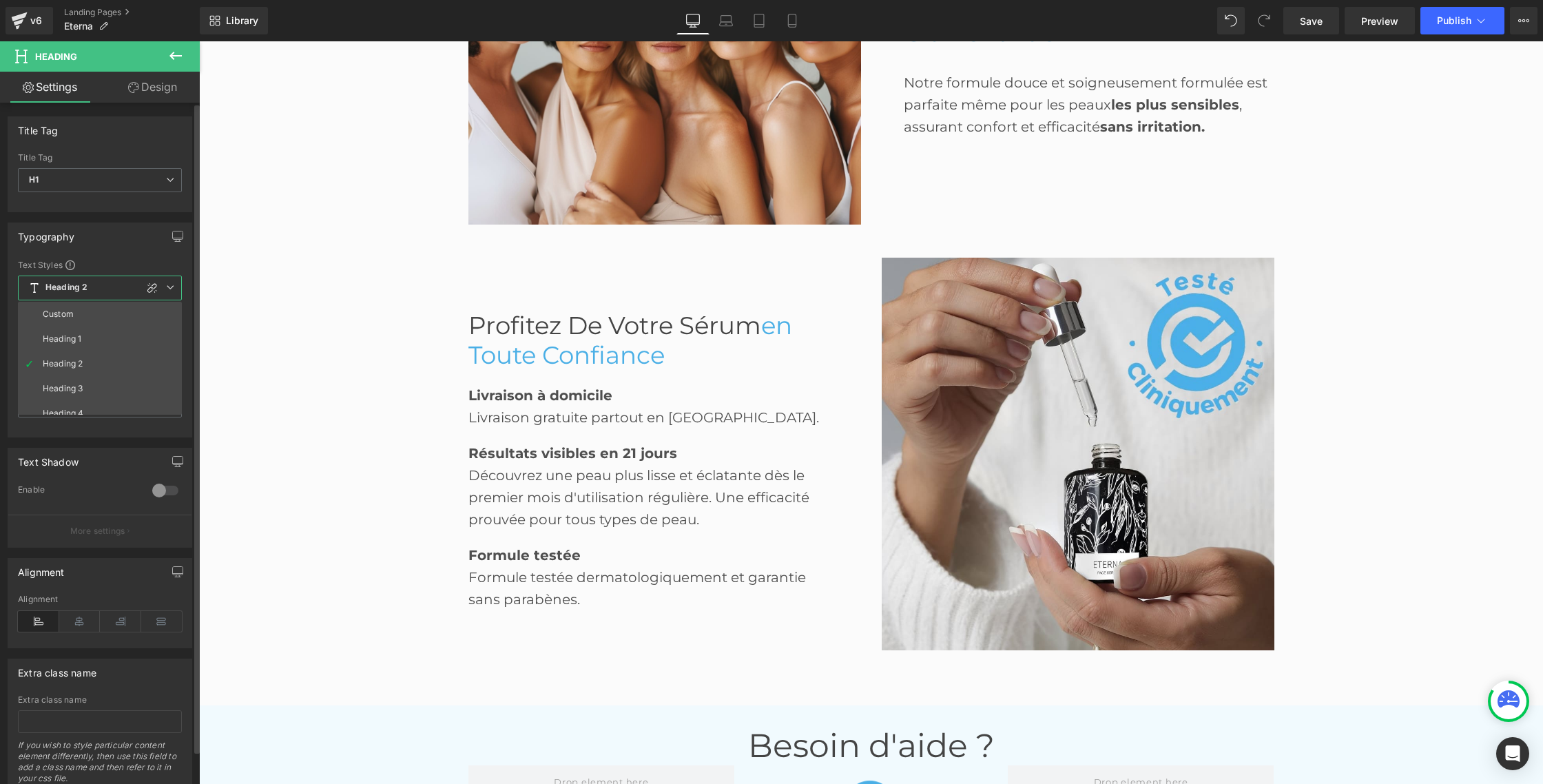
drag, startPoint x: 70, startPoint y: 336, endPoint x: 81, endPoint y: 334, distance: 11.2
click at [70, 336] on div "Heading 1" at bounding box center [62, 338] width 39 height 9
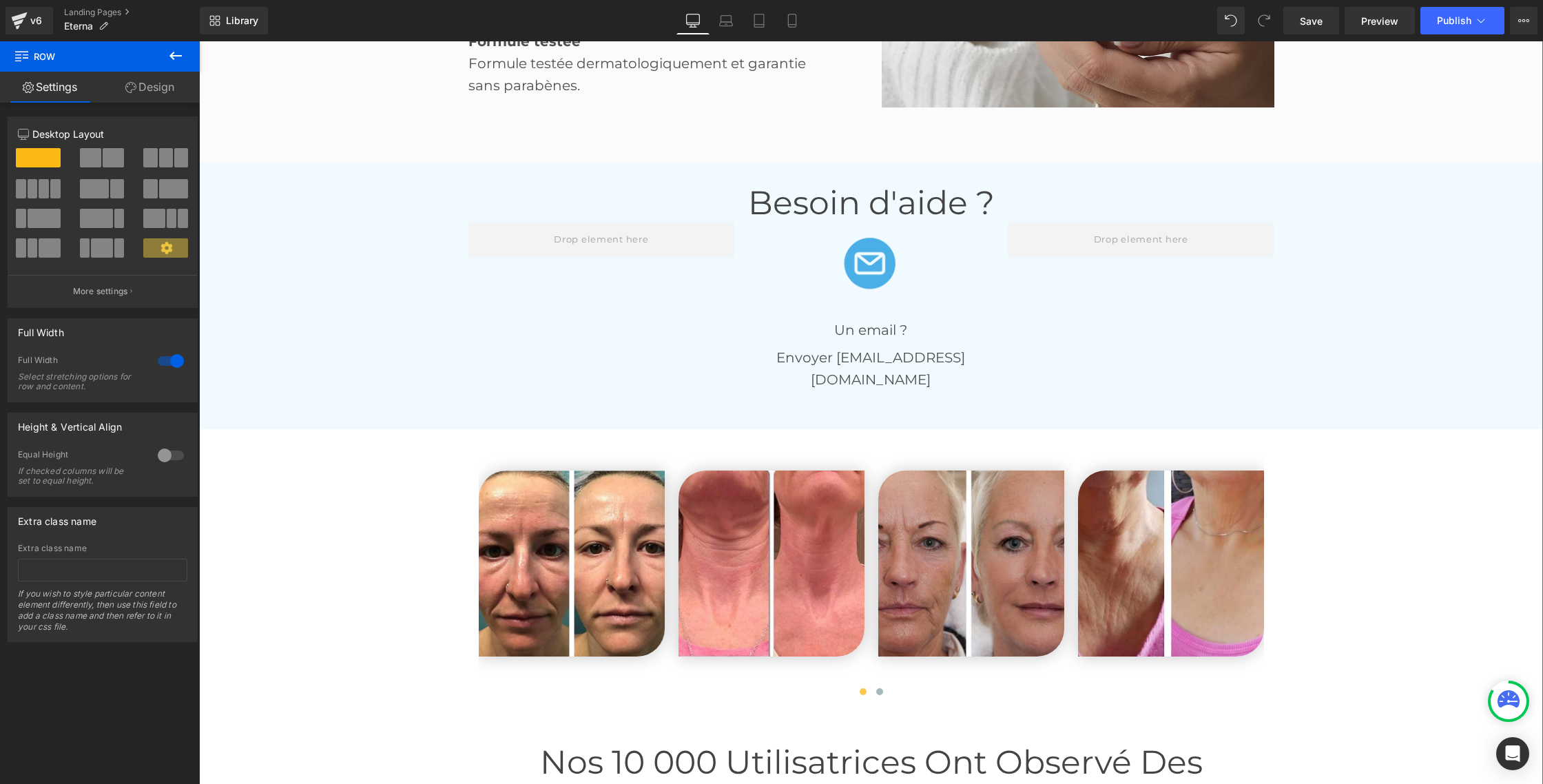
scroll to position [2936, 0]
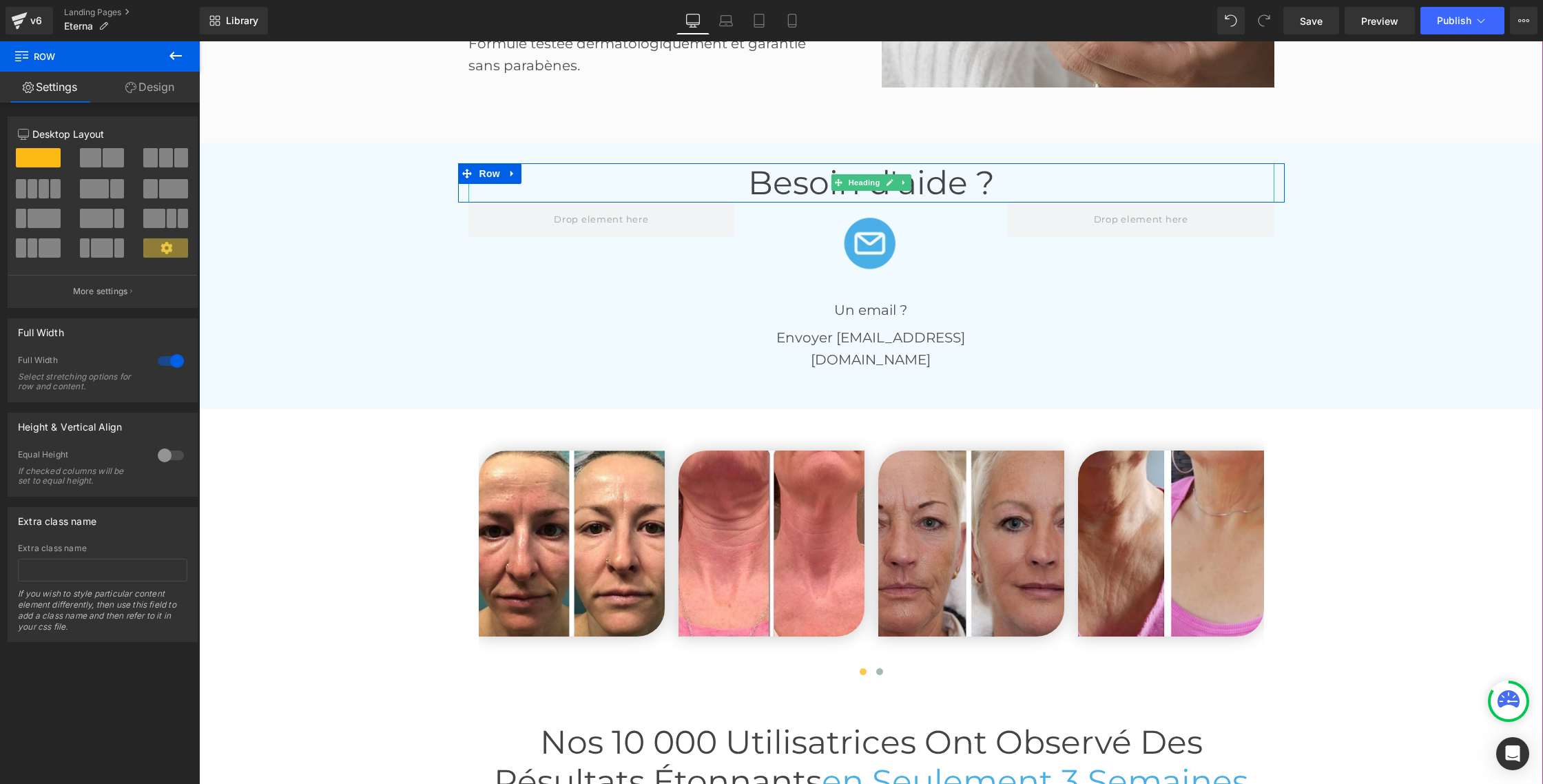
click at [771, 191] on font "Besoin d'aide ?" at bounding box center [871, 182] width 247 height 40
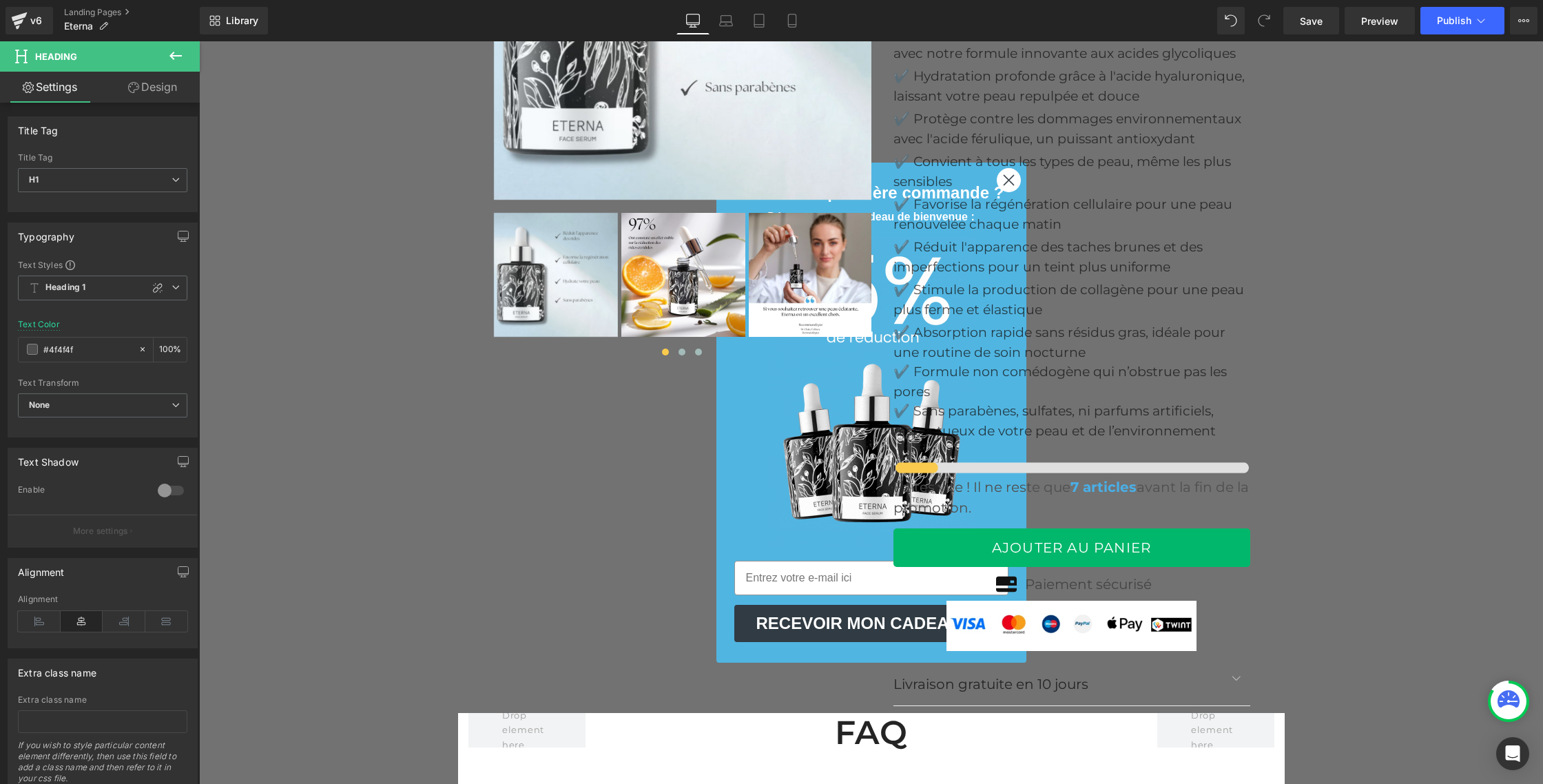
scroll to position [5091, 0]
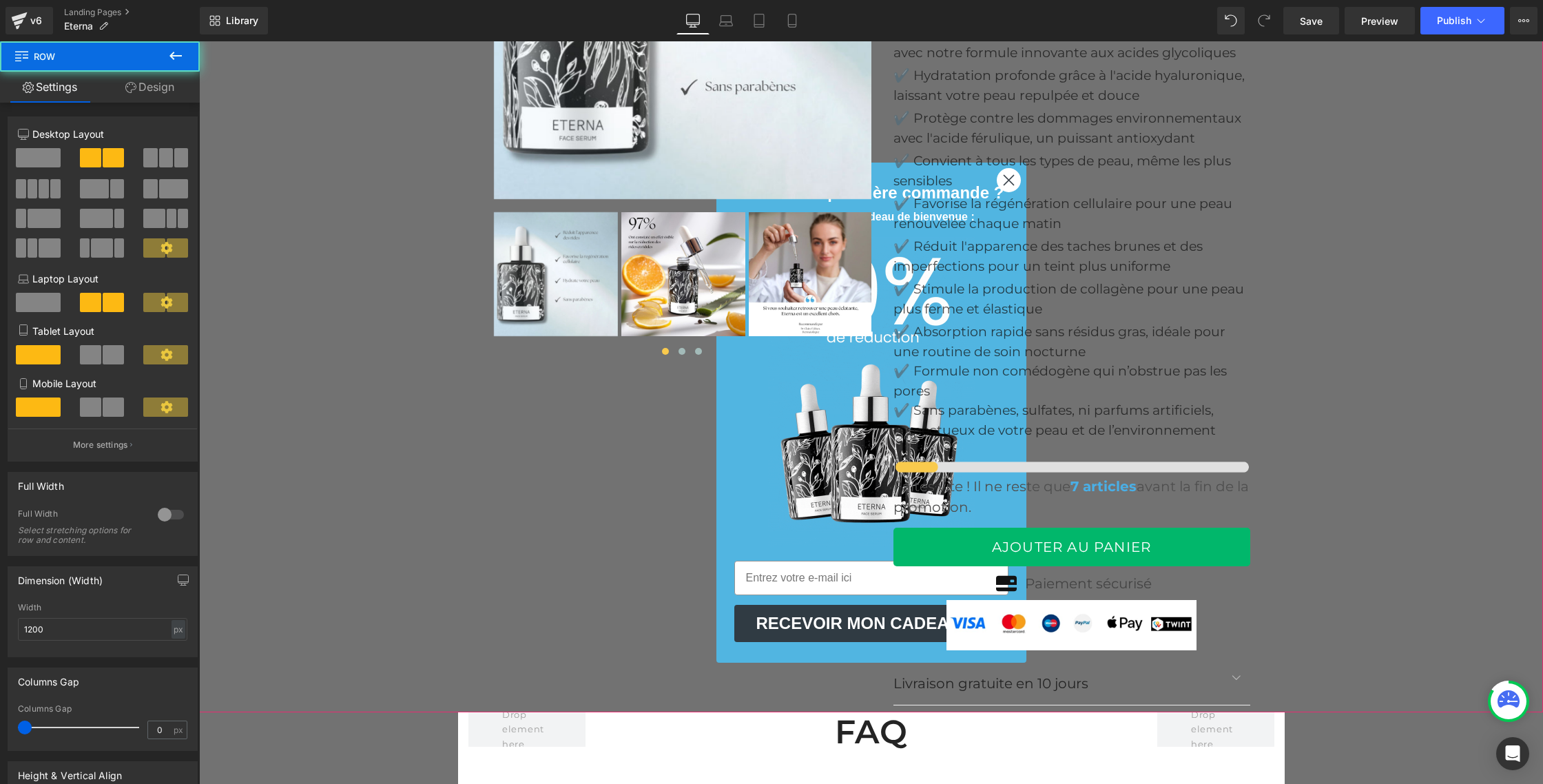
click at [604, 462] on div at bounding box center [871, 253] width 826 height 917
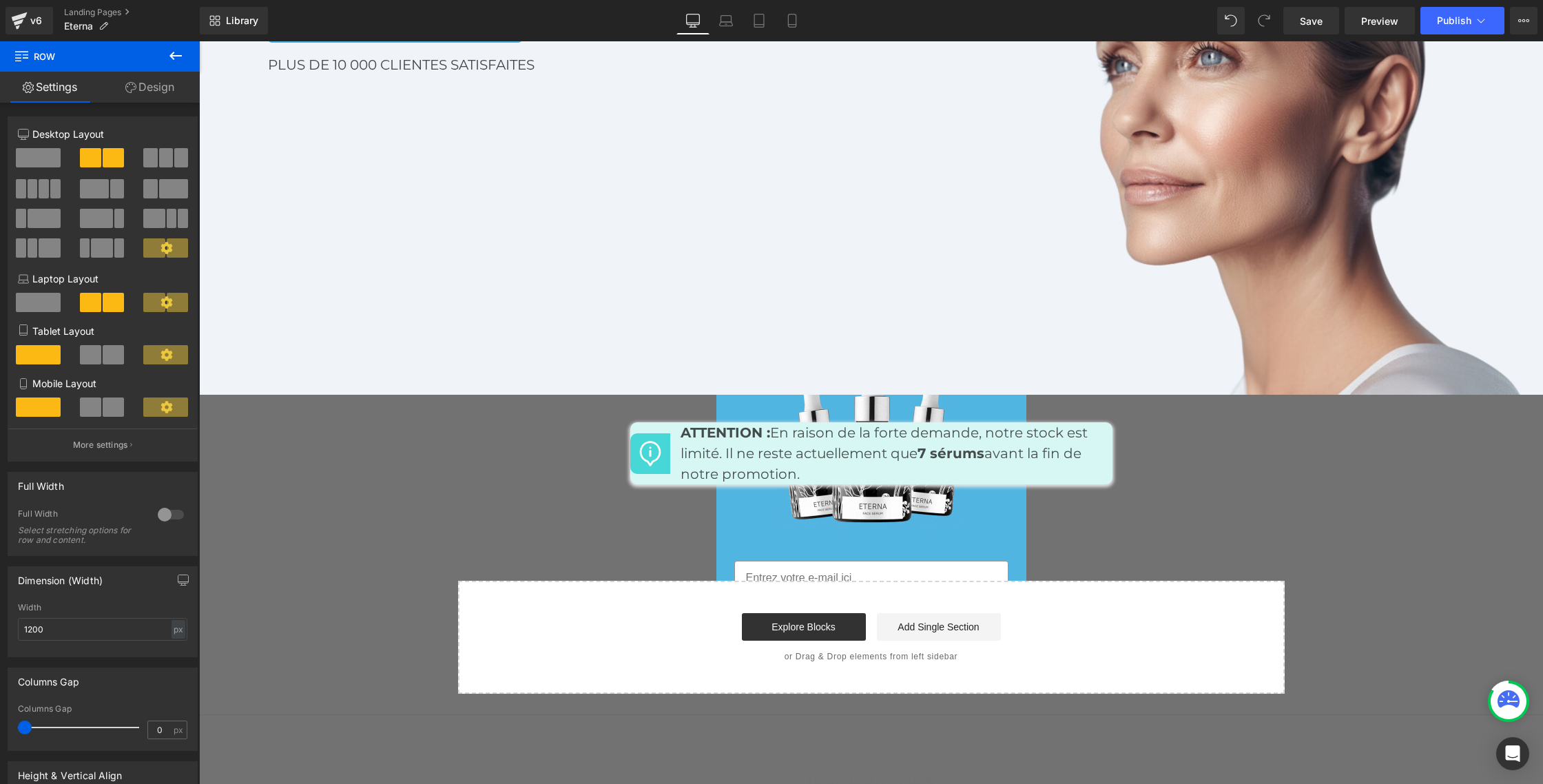
scroll to position [6652, 0]
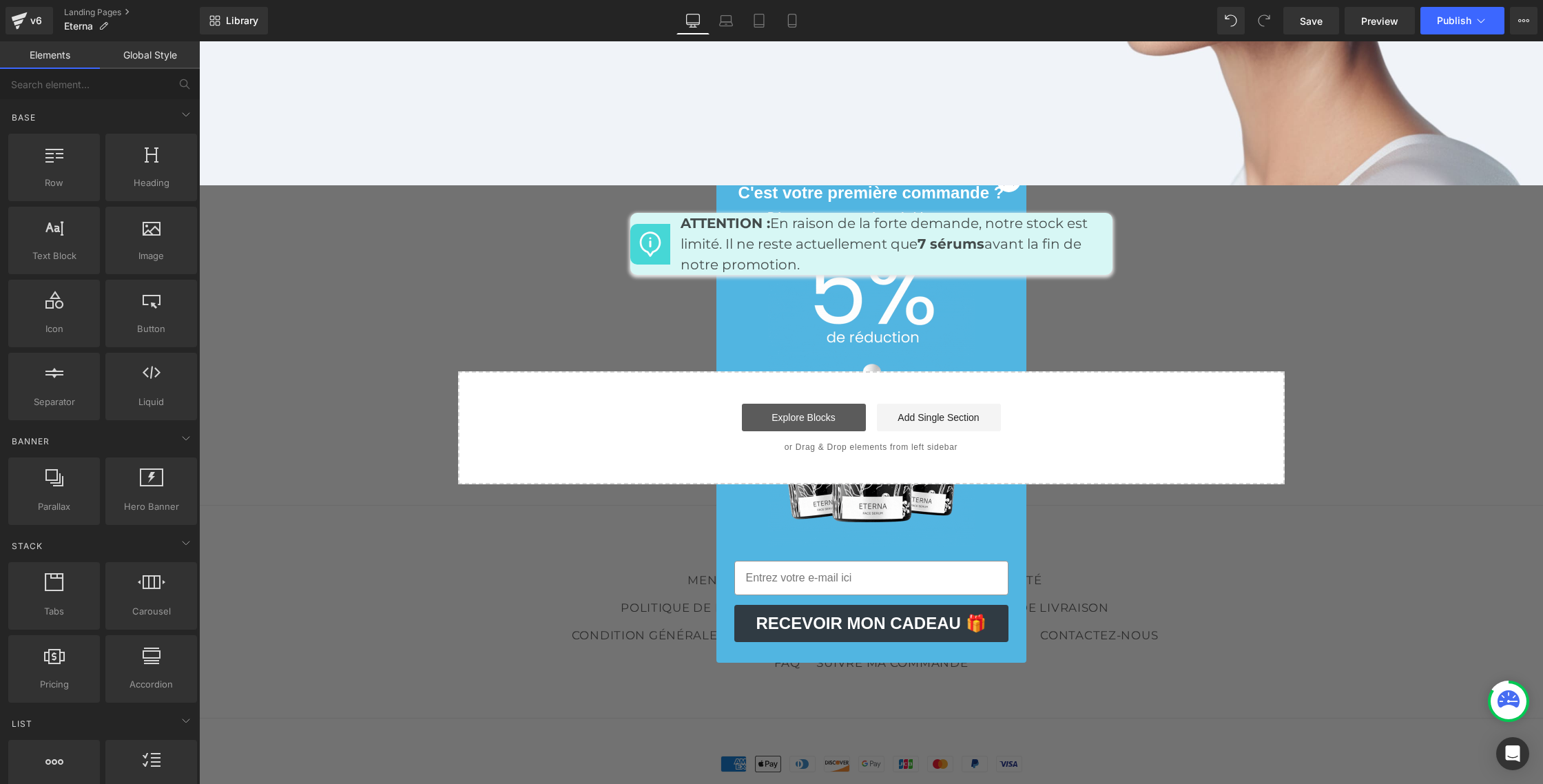
click at [797, 404] on link "Explore Blocks" at bounding box center [804, 417] width 124 height 27
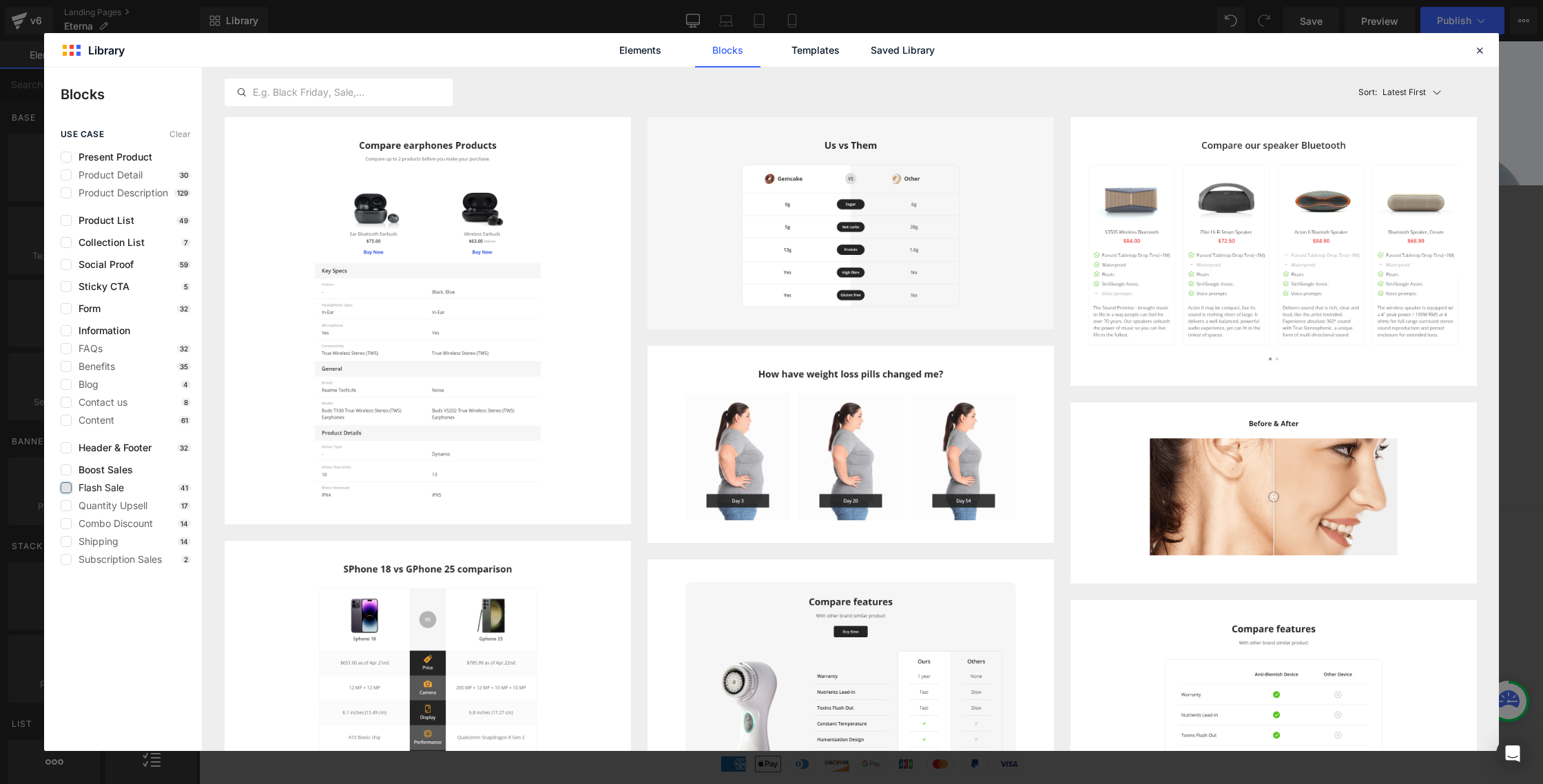
click at [70, 489] on label at bounding box center [66, 487] width 11 height 11
click at [66, 488] on input "checkbox" at bounding box center [66, 488] width 0 height 0
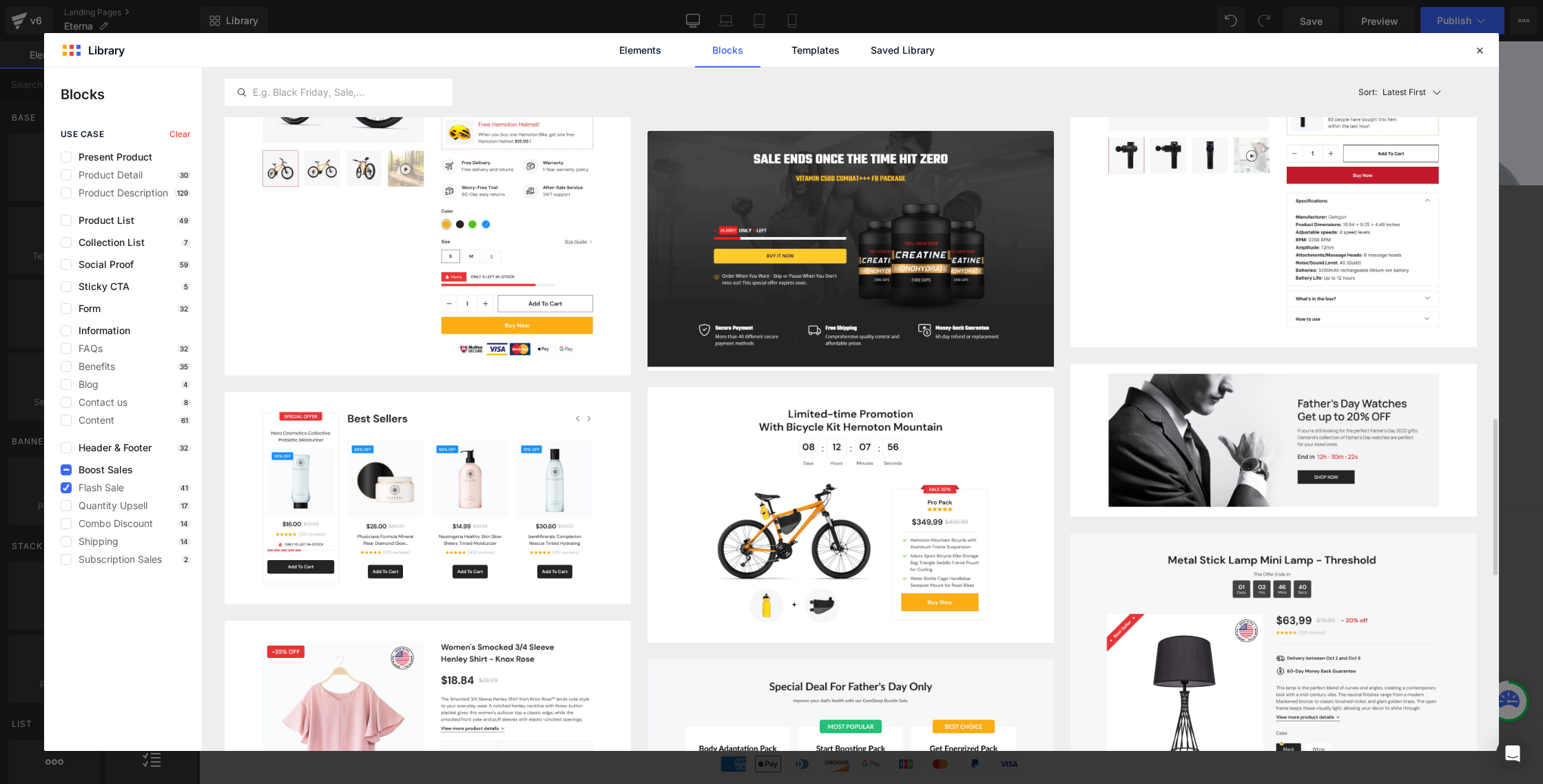
scroll to position [1523, 0]
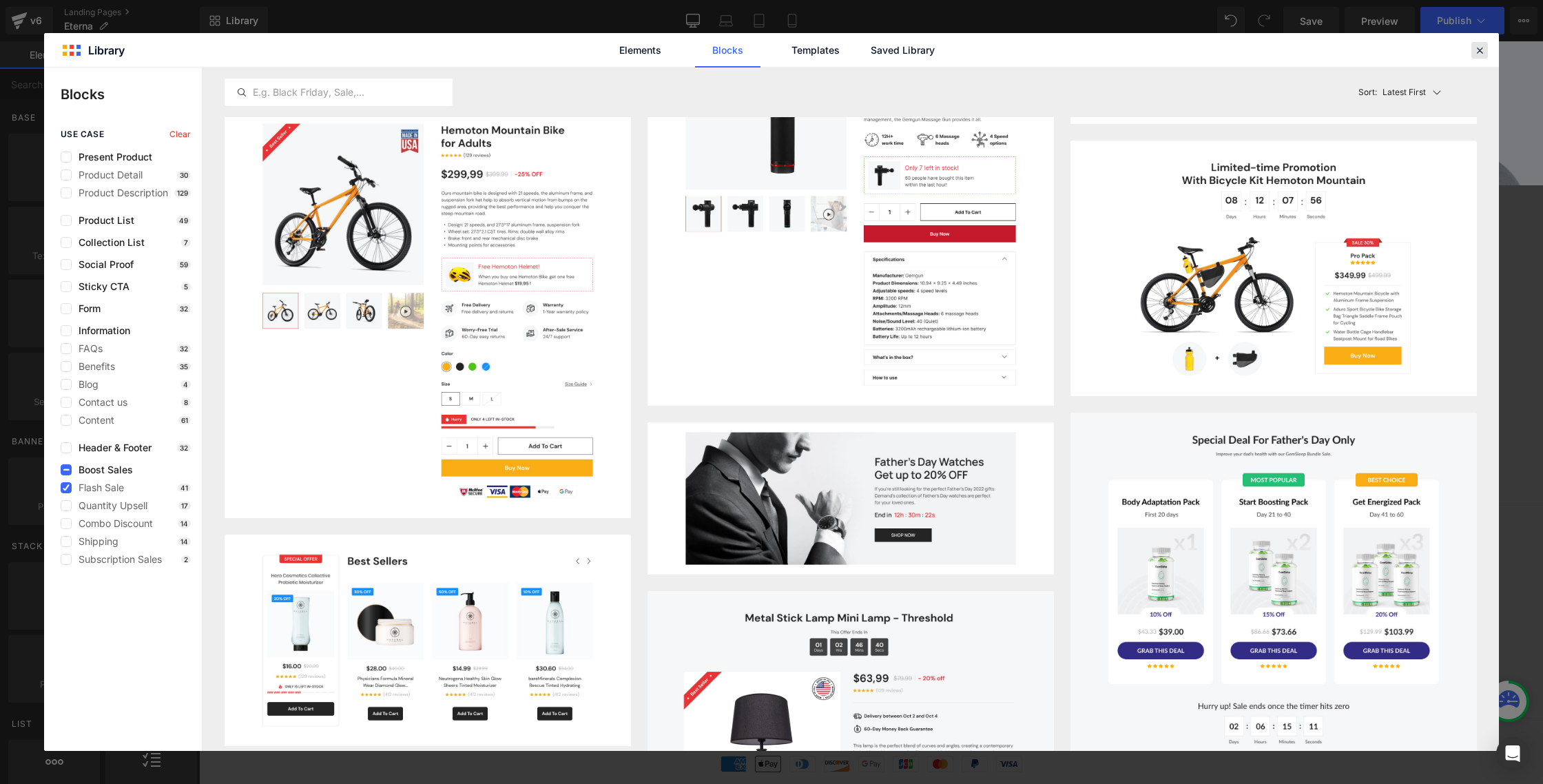
click at [1481, 51] on icon at bounding box center [1479, 50] width 12 height 12
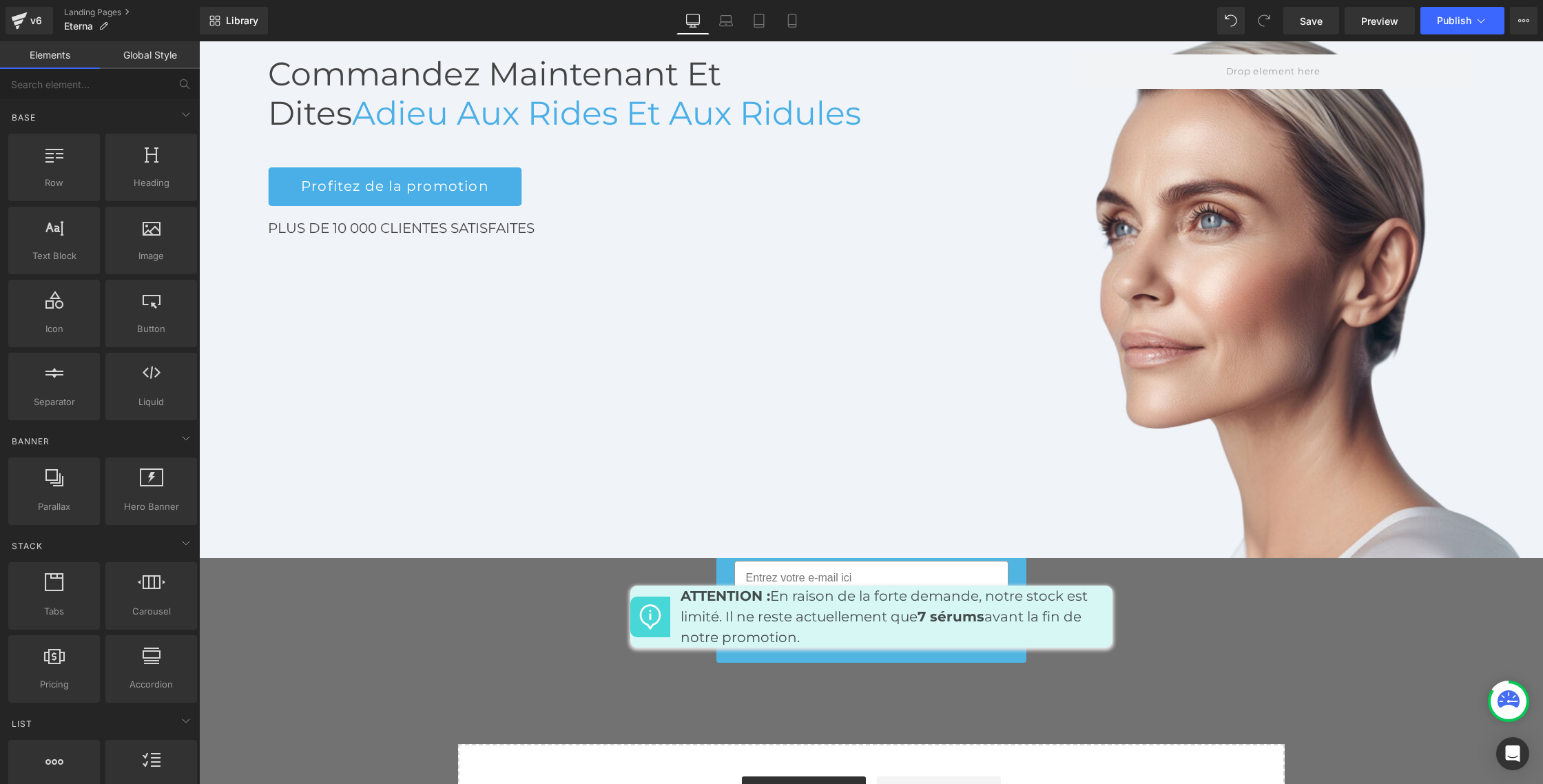
scroll to position [6263, 0]
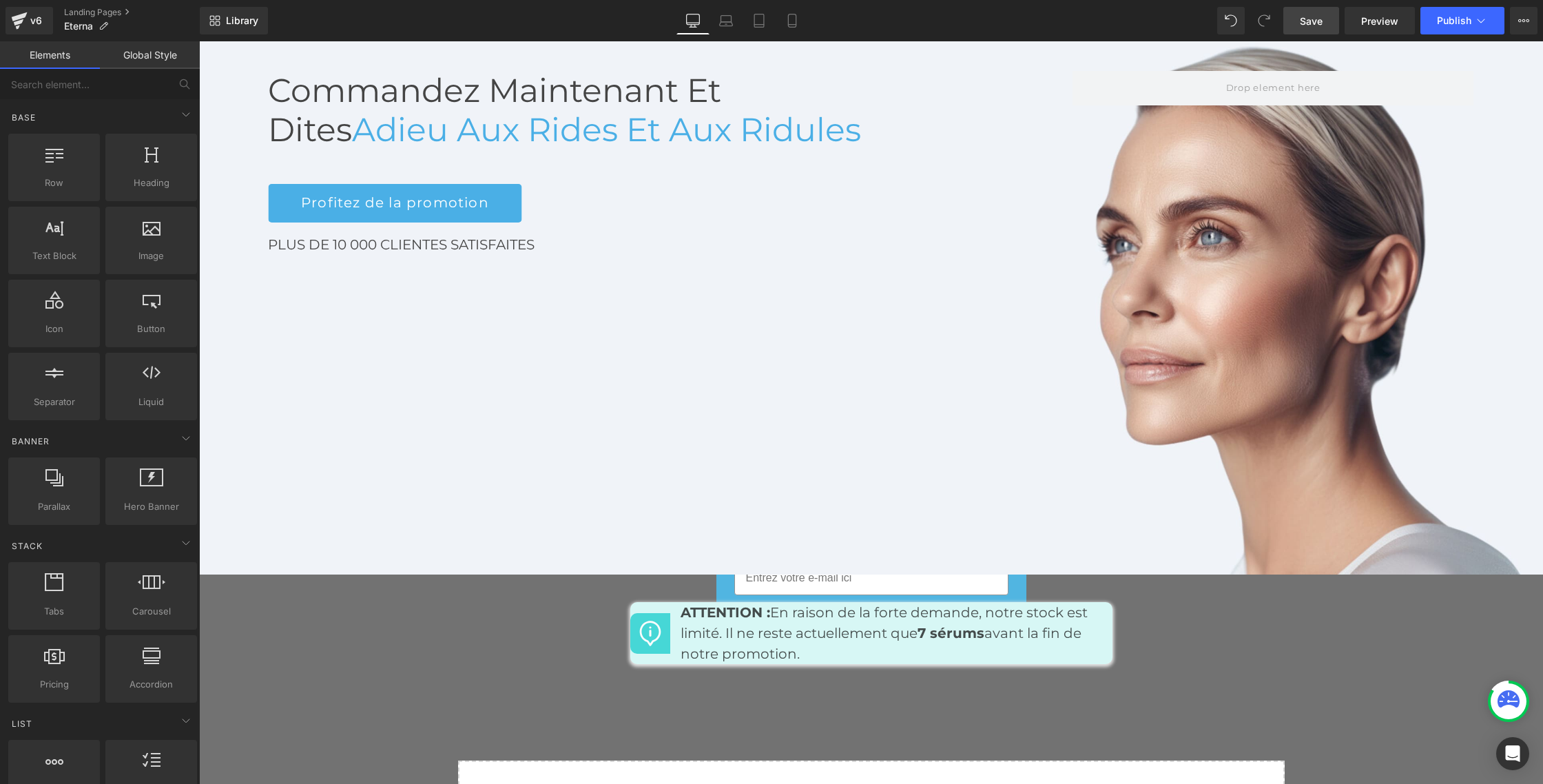
click at [1314, 20] on span "Save" at bounding box center [1311, 21] width 22 height 15
click at [1442, 25] on span "Publish" at bounding box center [1455, 21] width 34 height 11
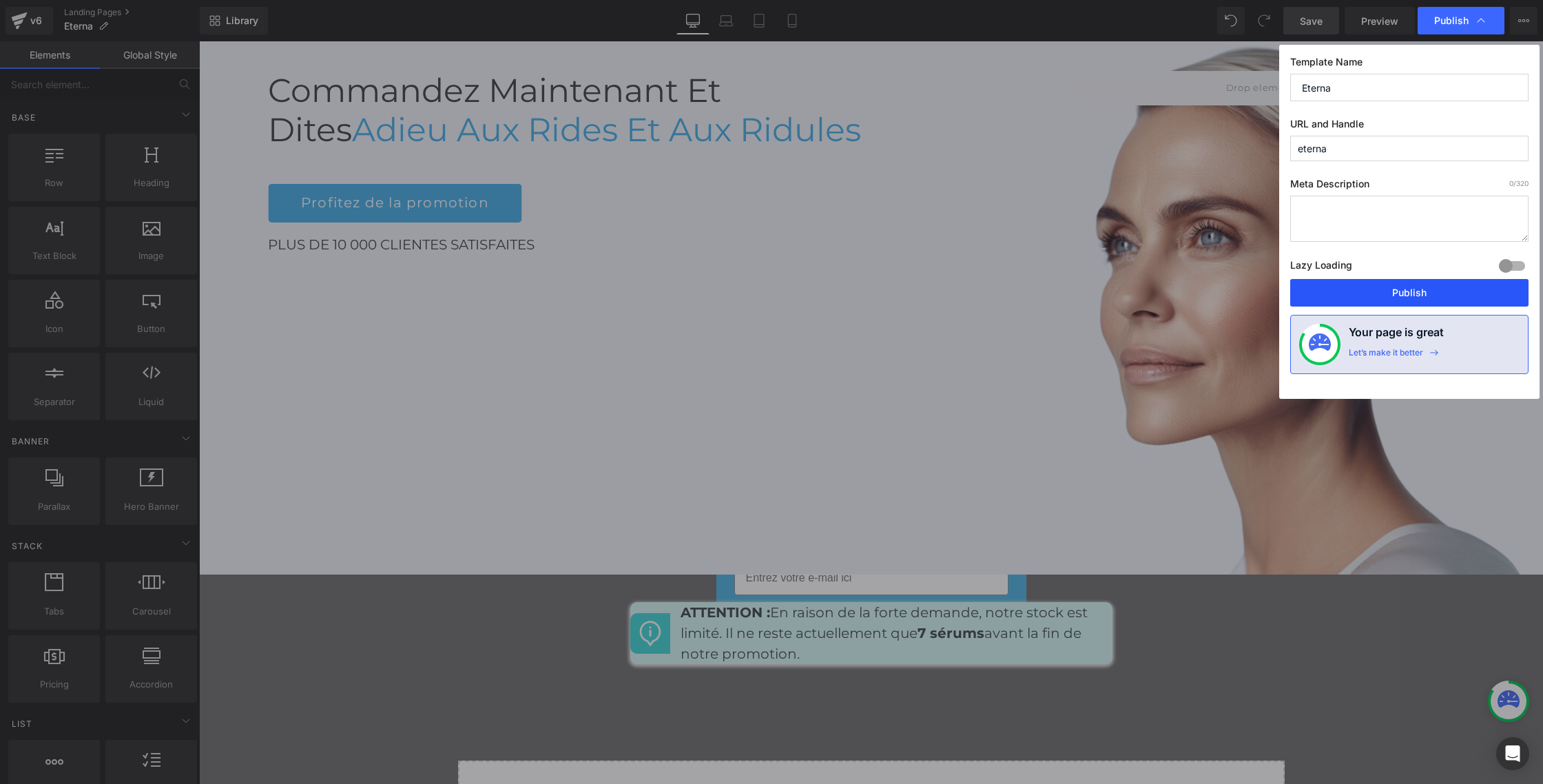
click at [1412, 286] on button "Publish" at bounding box center [1409, 293] width 238 height 27
